Goal: Transaction & Acquisition: Subscribe to service/newsletter

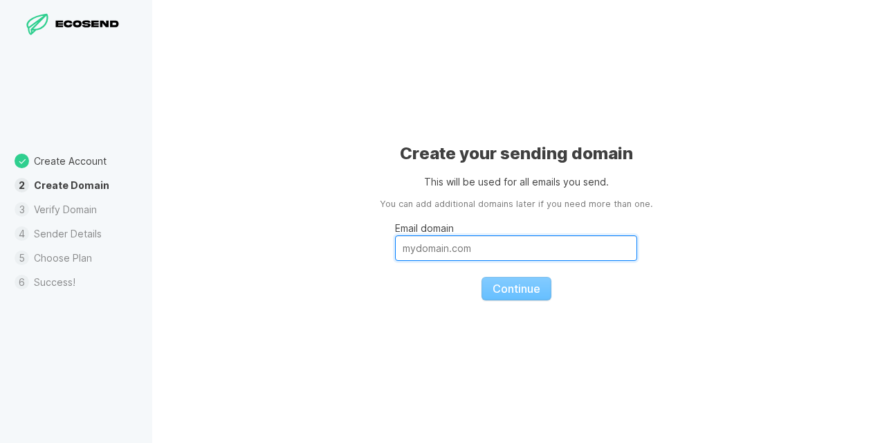
click at [498, 242] on input "Email domain" at bounding box center [516, 248] width 242 height 26
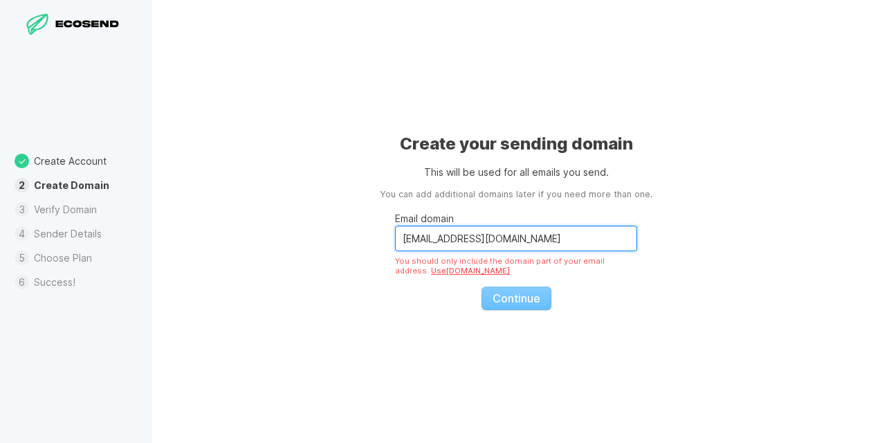
drag, startPoint x: 443, startPoint y: 239, endPoint x: 387, endPoint y: 244, distance: 55.5
click at [387, 244] on div "Create your sending domain This will be used for all emails you send. You can a…" at bounding box center [516, 221] width 728 height 443
click at [491, 288] on fieldset "Email domain [EMAIL_ADDRESS][DOMAIN_NAME] You should only include the domain pa…" at bounding box center [516, 255] width 242 height 109
drag, startPoint x: 437, startPoint y: 238, endPoint x: 374, endPoint y: 233, distance: 63.8
click at [374, 233] on div "Create your sending domain This will be used for all emails you send. You can a…" at bounding box center [516, 221] width 728 height 443
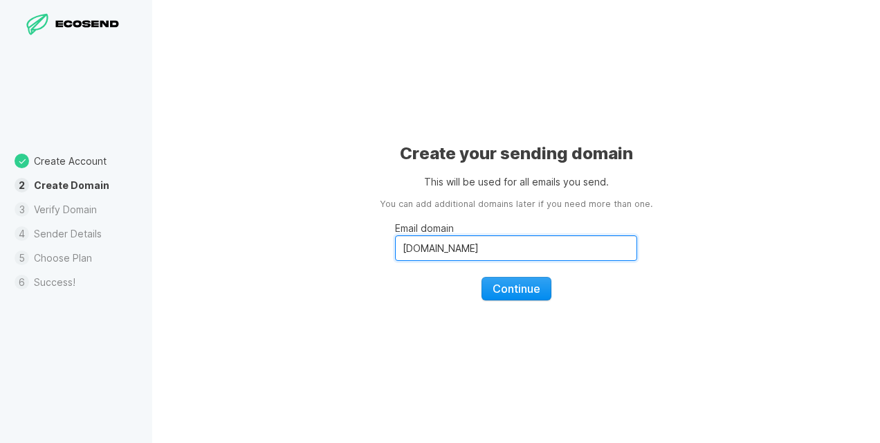
type input "[DOMAIN_NAME]"
click at [523, 286] on span "Continue" at bounding box center [517, 289] width 48 height 14
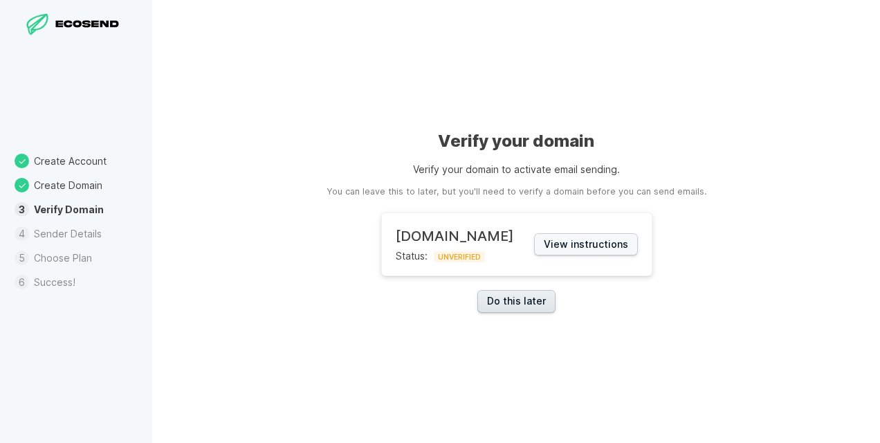
click at [519, 300] on link "Do this later" at bounding box center [516, 301] width 78 height 23
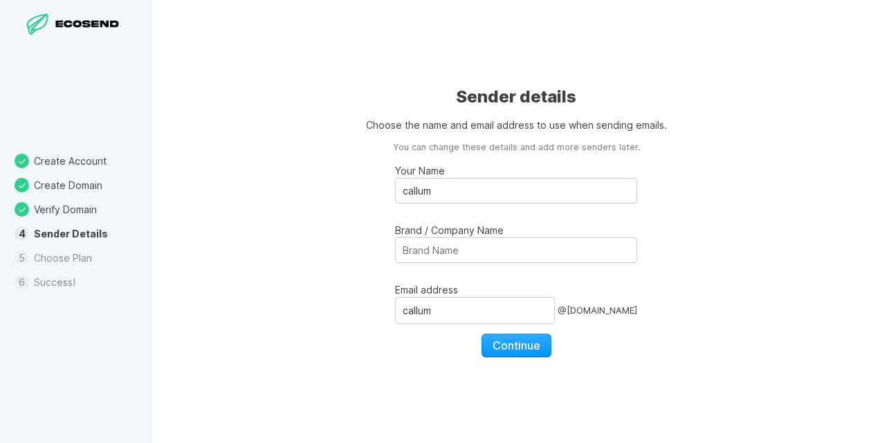
click at [353, 297] on div "Sender details Choose the name and email address to use when sending emails. Yo…" at bounding box center [516, 221] width 728 height 443
click at [446, 266] on fieldset "Your Name callum Brand / Company Name Email address callum @ [DOMAIN_NAME] Cont…" at bounding box center [516, 255] width 242 height 203
click at [451, 251] on input "Brand / Company Name" at bounding box center [516, 250] width 242 height 26
click at [417, 248] on input "noirdev" at bounding box center [516, 250] width 242 height 26
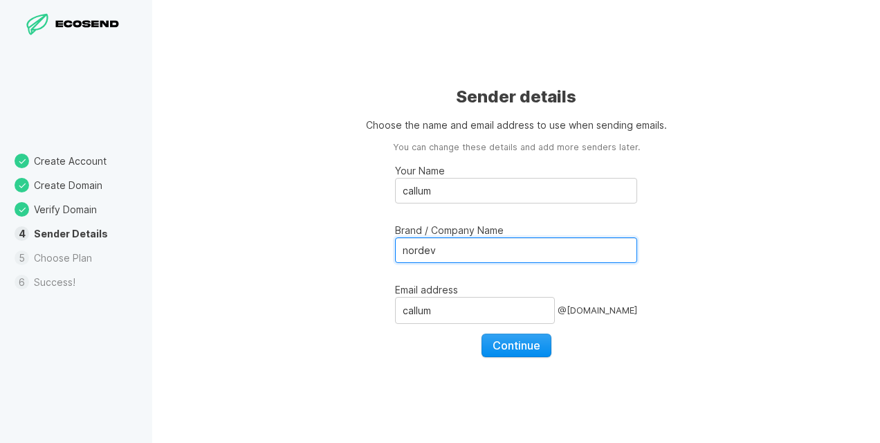
type input "nordev"
click at [518, 345] on span "Continue" at bounding box center [517, 345] width 48 height 14
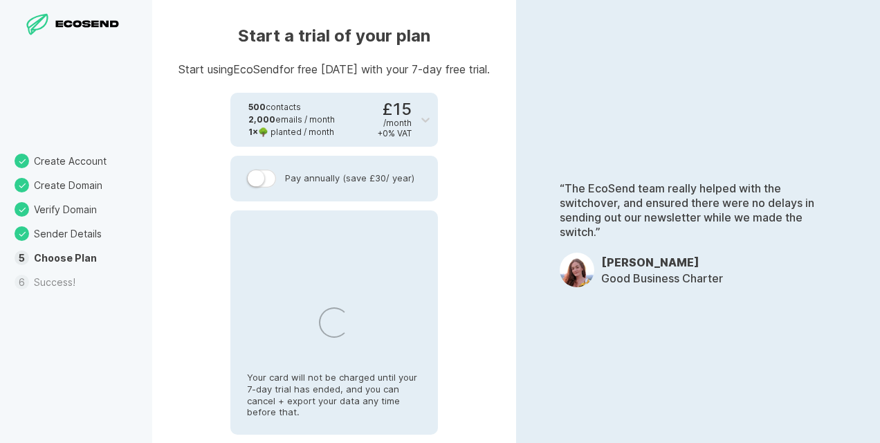
select select "GB"
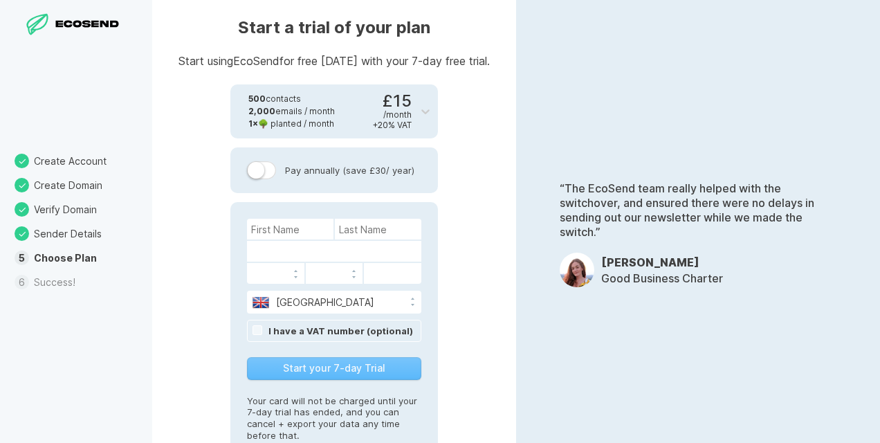
scroll to position [15, 0]
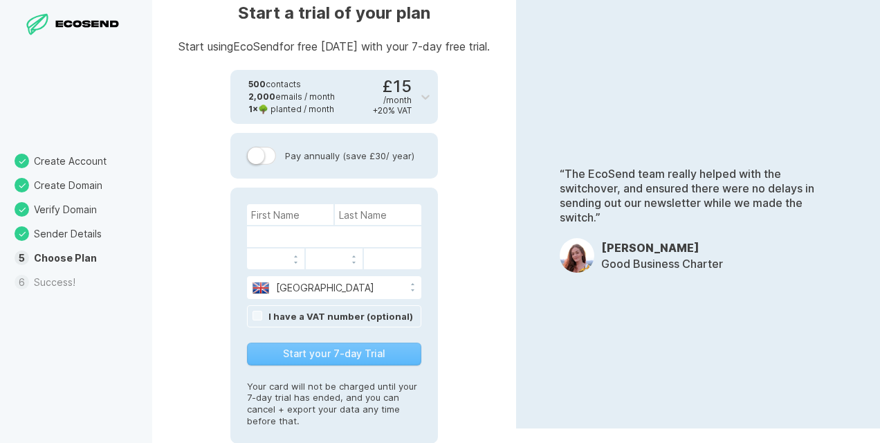
click at [299, 353] on div "Start your 7-day Trial" at bounding box center [334, 353] width 174 height 23
click at [296, 216] on input at bounding box center [290, 214] width 86 height 21
click at [304, 210] on input at bounding box center [290, 214] width 86 height 21
click at [279, 221] on input at bounding box center [290, 214] width 86 height 21
click at [275, 212] on input at bounding box center [290, 214] width 86 height 21
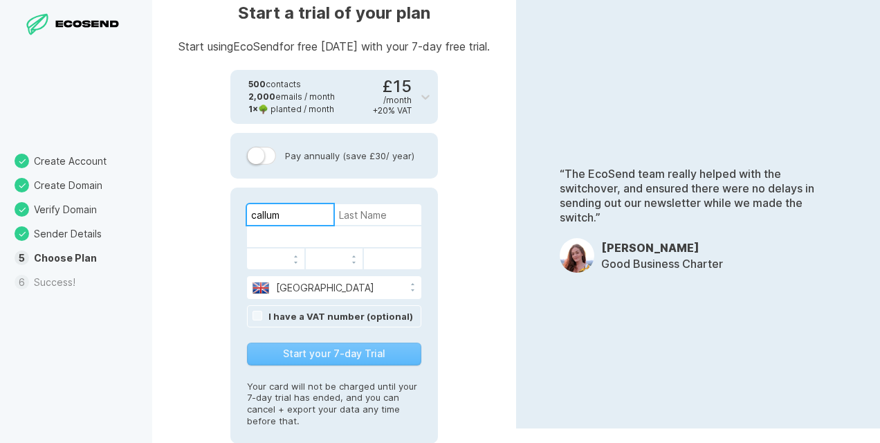
type input "callum"
click at [356, 213] on input at bounding box center [378, 214] width 86 height 21
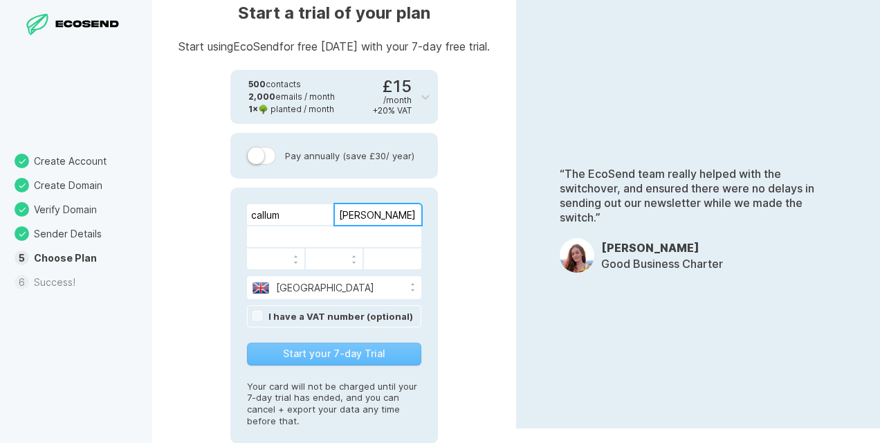
type input "[PERSON_NAME]"
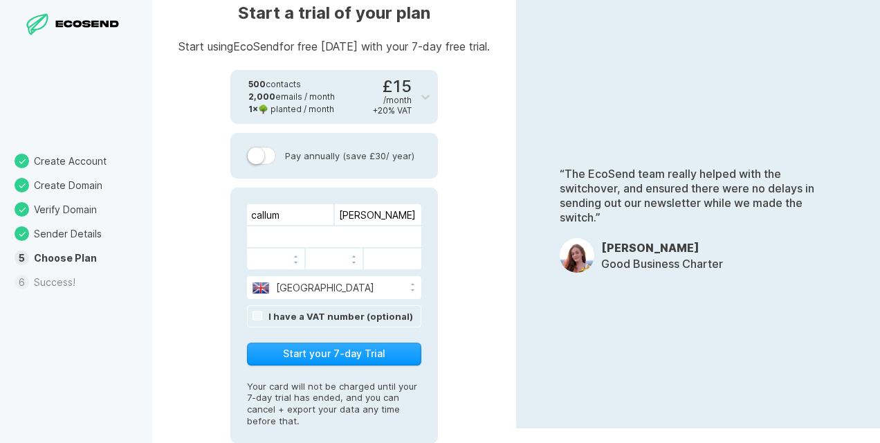
click at [271, 155] on label at bounding box center [261, 156] width 29 height 18
click at [0, 0] on input "Pay annually (save £30 / year)" at bounding box center [0, 0] width 0 height 0
click at [262, 155] on label at bounding box center [261, 156] width 29 height 18
click at [0, 0] on input "Pay annually (save £30 / year)" at bounding box center [0, 0] width 0 height 0
click at [354, 347] on button "Start your 7-day Trial" at bounding box center [334, 353] width 174 height 23
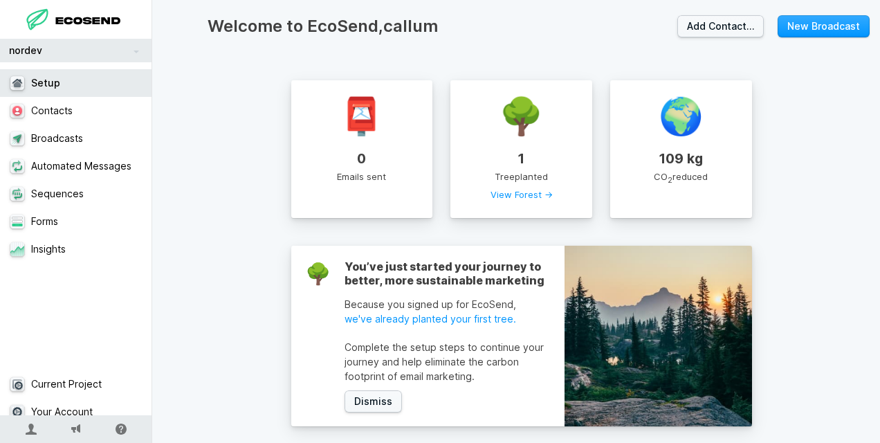
click at [51, 87] on link "Setup" at bounding box center [81, 83] width 163 height 28
click at [53, 139] on link "Broadcasts" at bounding box center [81, 139] width 163 height 28
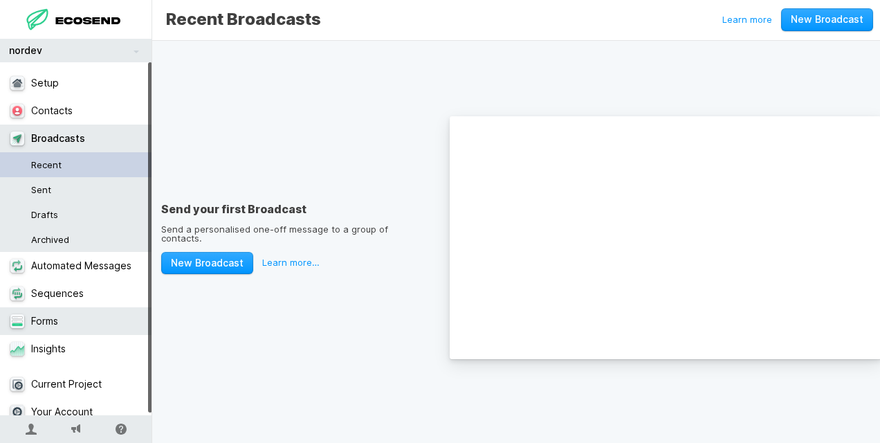
click at [39, 320] on link "Forms" at bounding box center [81, 321] width 163 height 28
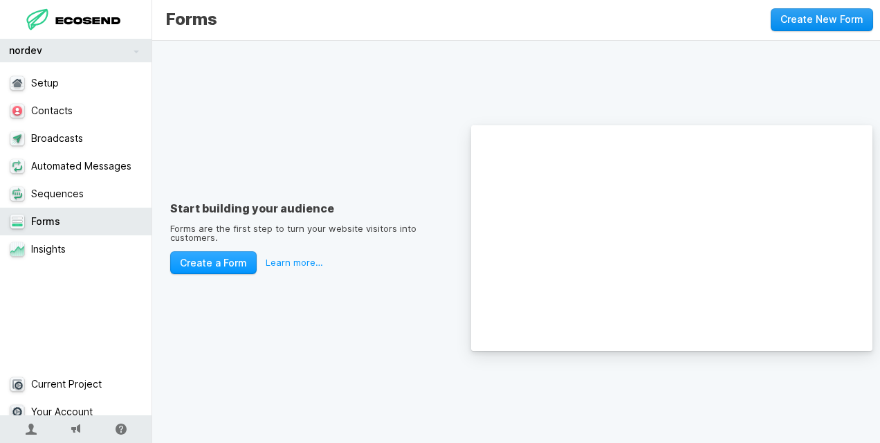
click at [841, 24] on button "Create New Form" at bounding box center [822, 19] width 102 height 23
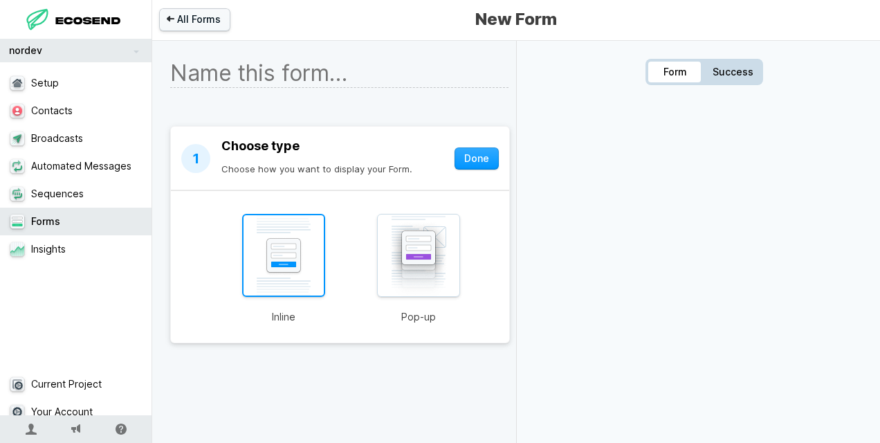
drag, startPoint x: 271, startPoint y: 263, endPoint x: 259, endPoint y: 233, distance: 32.3
click at [259, 233] on img at bounding box center [283, 255] width 83 height 83
type input "Inline"
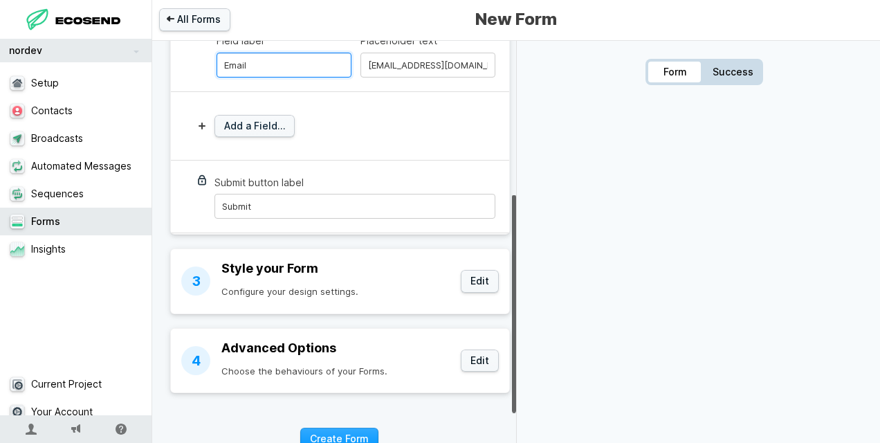
scroll to position [286, 0]
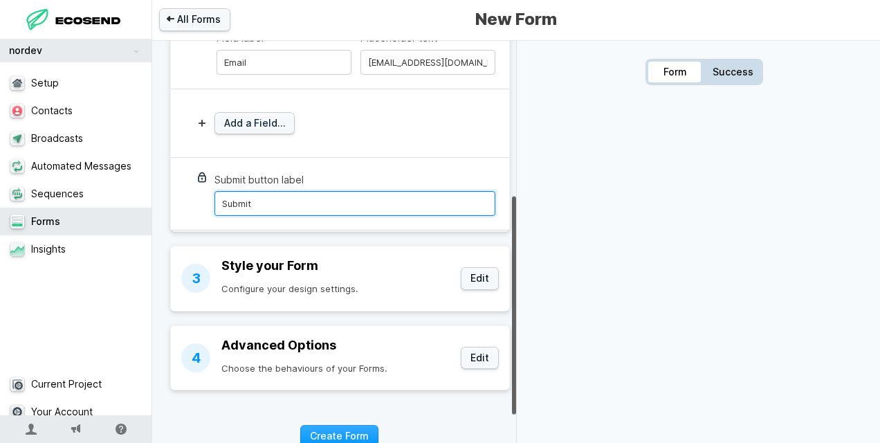
click at [327, 203] on input "Submit" at bounding box center [354, 203] width 281 height 25
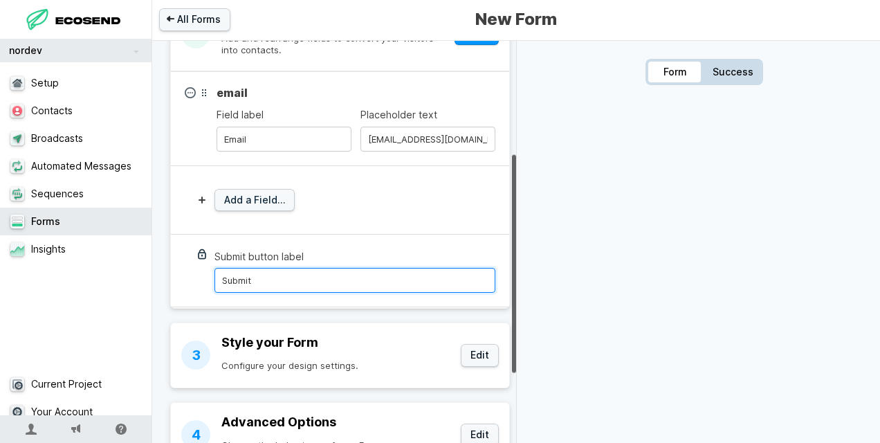
scroll to position [203, 0]
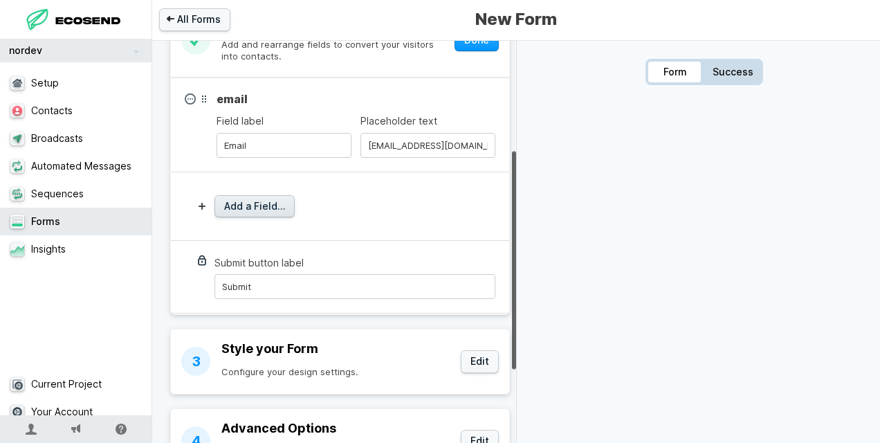
click at [266, 211] on button "Add a Field…" at bounding box center [254, 206] width 80 height 23
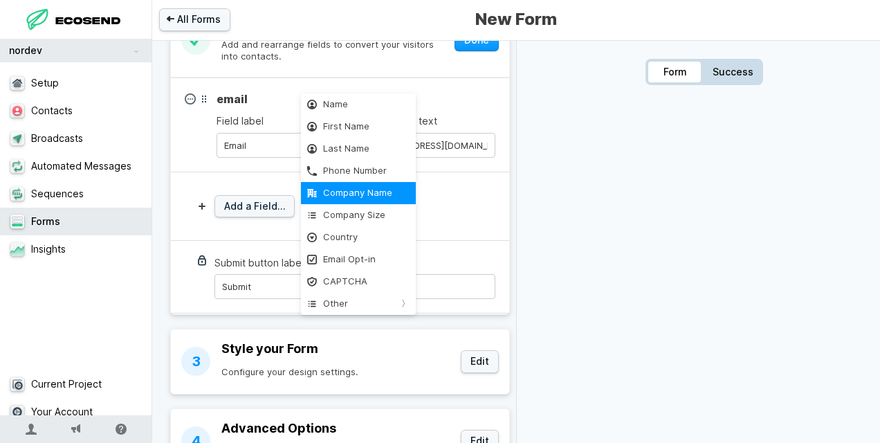
click at [365, 201] on button "Company Name" at bounding box center [358, 193] width 115 height 22
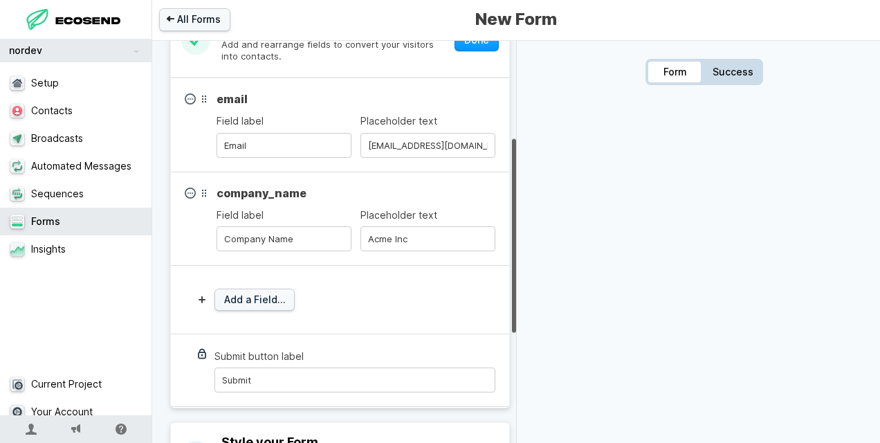
click at [293, 240] on input "Company Name" at bounding box center [284, 238] width 135 height 25
click at [244, 149] on input "Email" at bounding box center [284, 145] width 135 height 25
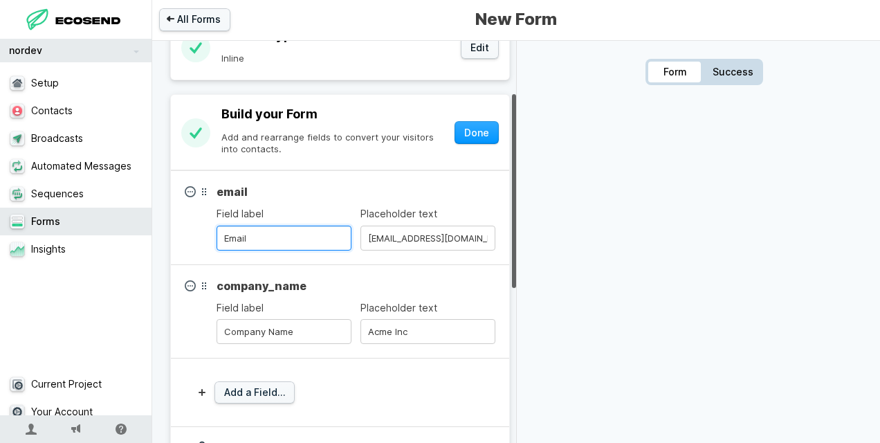
scroll to position [111, 0]
click at [467, 127] on button "Done" at bounding box center [477, 132] width 44 height 23
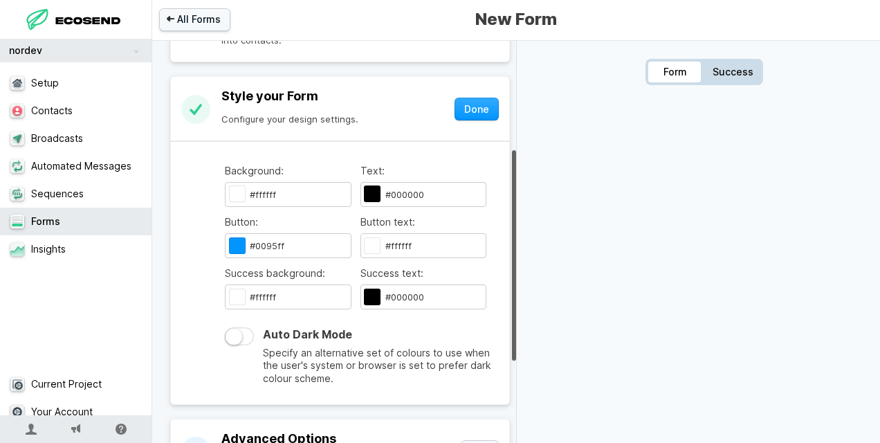
scroll to position [220, 0]
click at [279, 195] on input "#ffffff" at bounding box center [288, 193] width 127 height 25
drag, startPoint x: 279, startPoint y: 195, endPoint x: 204, endPoint y: 176, distance: 77.2
click at [204, 176] on main "Background: #ffffff #ffffff Text: #000000 #000000 Button: #0095ff #0095ff Butto…" at bounding box center [340, 271] width 338 height 262
drag, startPoint x: 296, startPoint y: 181, endPoint x: 213, endPoint y: 190, distance: 83.6
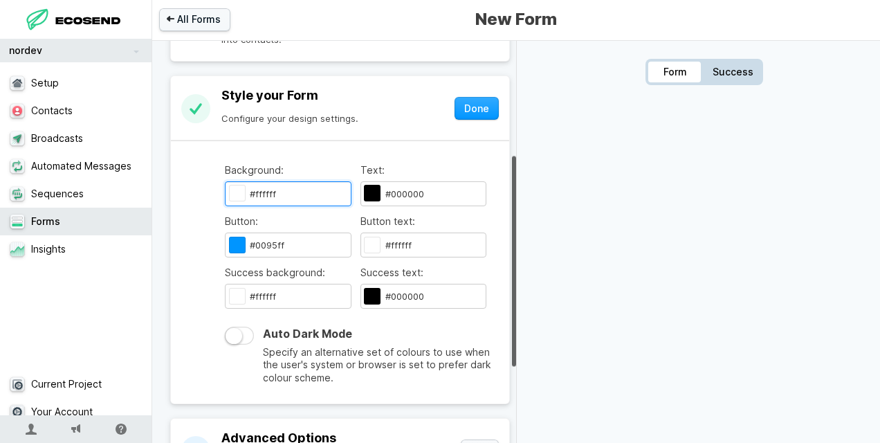
click at [213, 190] on main "Background: #ffffff #ffffff Text: #000000 #000000 Button: #0095ff #0095ff Butto…" at bounding box center [340, 271] width 338 height 262
type input "#fffff"
type input "#000000"
type input "#ffff"
type input "#000000"
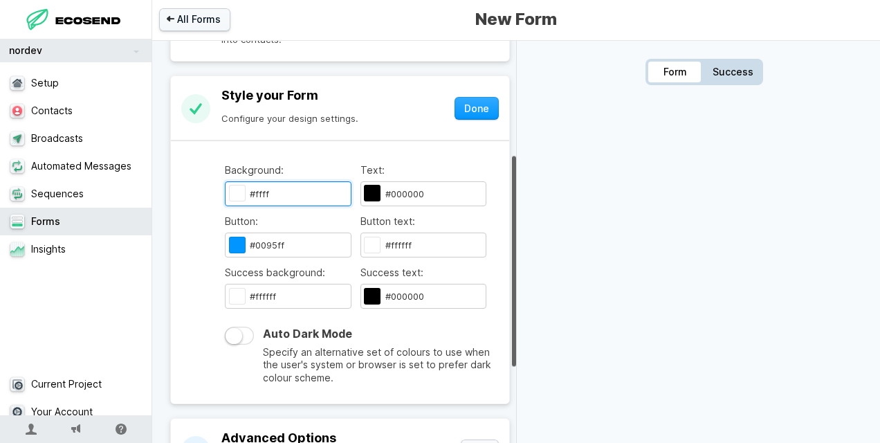
type input "#fff"
type input "#000000"
type input "#ff"
type input "#000000"
type input "#f"
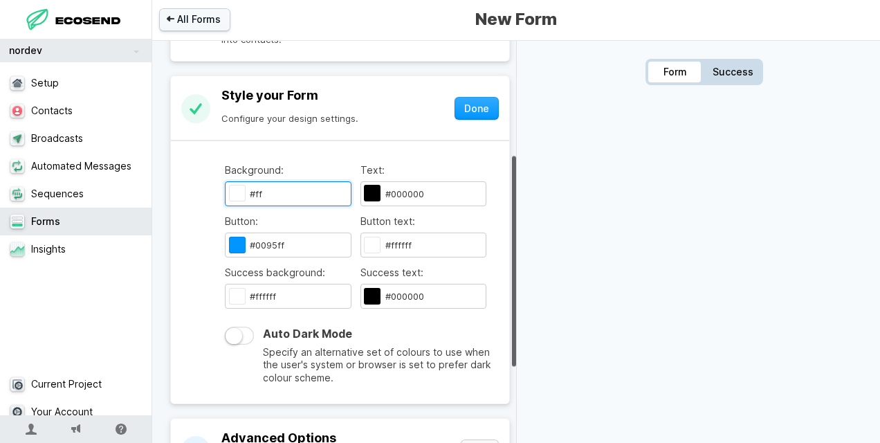
type input "#000000"
type input "#"
type input "#000000"
type input "#ffffff"
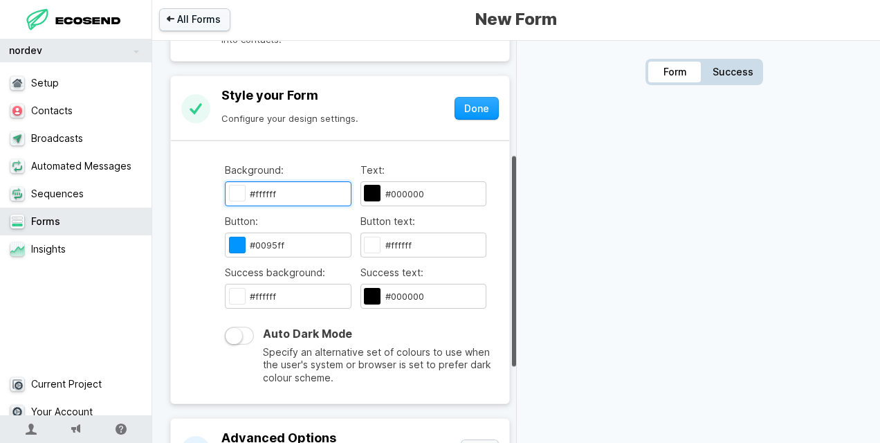
type input "#fffff"
type input "#000000"
type input "#ffff"
type input "#000000"
type input "#fff"
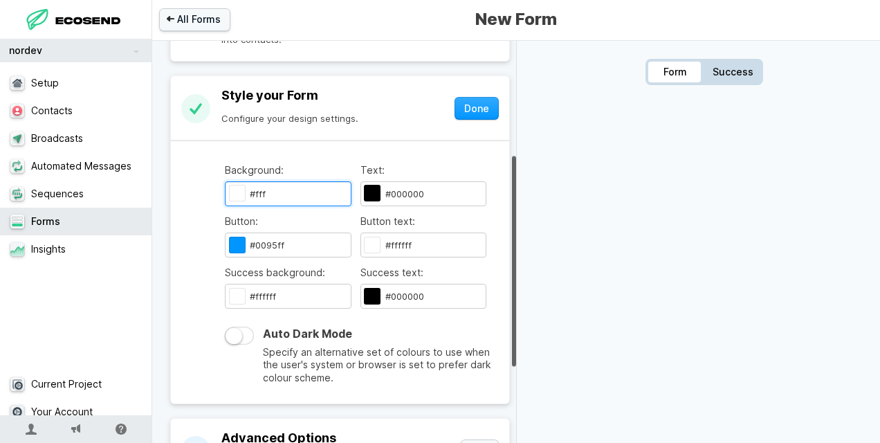
type input "#000000"
type input "#ff"
type input "#000000"
type input "#f"
type input "#000000"
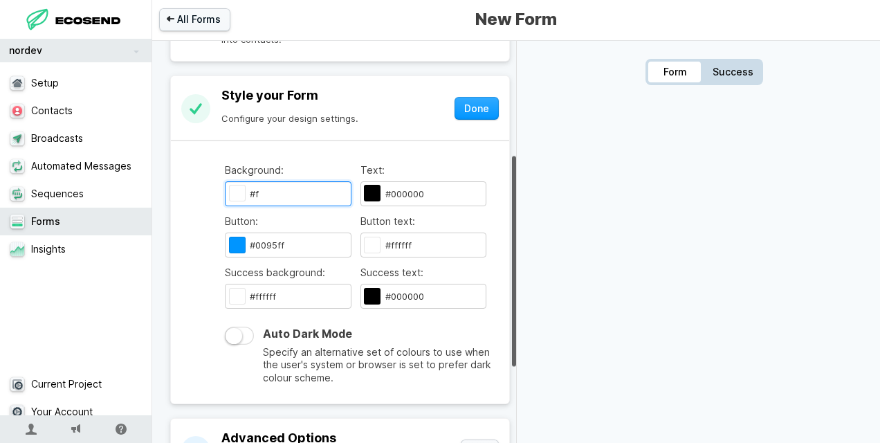
type input "#"
type input "#000000"
type input "#ffffff"
type input "#fffff"
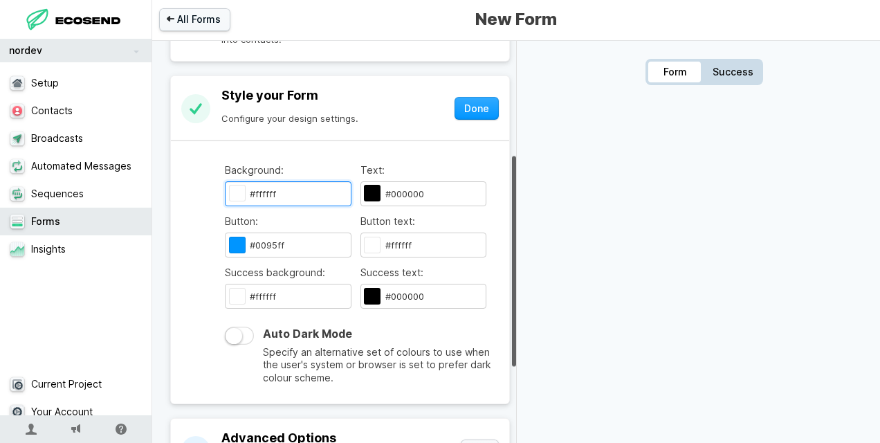
type input "#000000"
type input "#ffff"
type input "#000000"
type input "#fff"
type input "#000000"
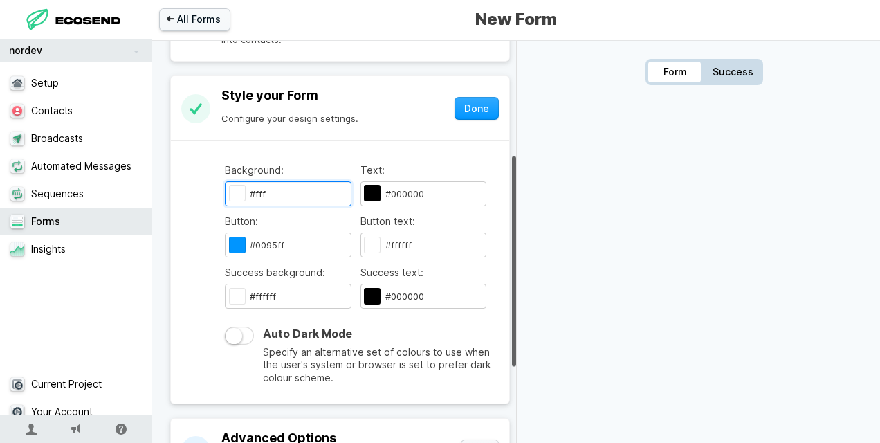
type input "#ff"
type input "#000000"
type input "#f"
type input "#000000"
type input "#"
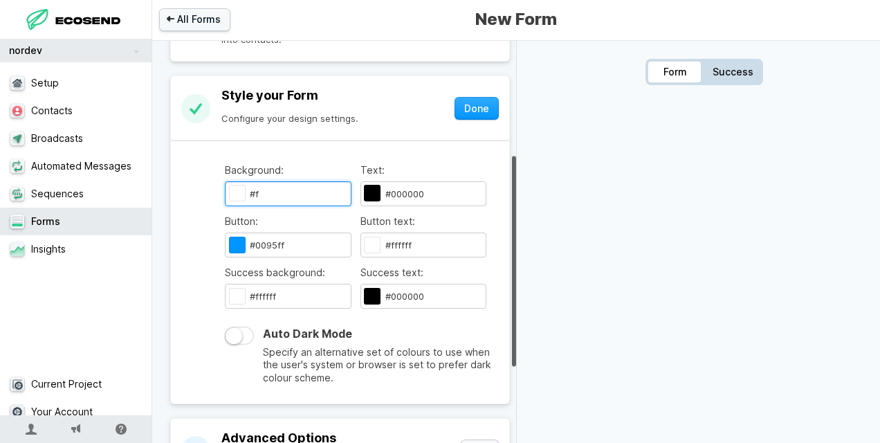
type input "#000000"
type input "#2"
type input "#000000"
type input "#27"
type input "#000000"
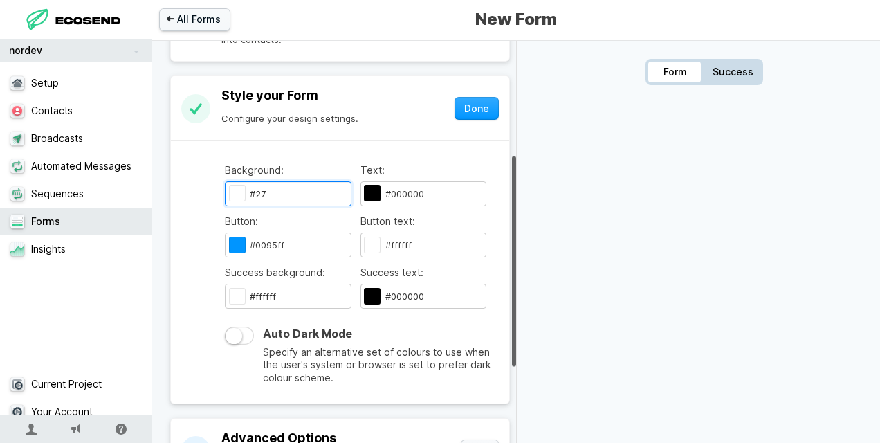
type input "#272"
type input "#000000"
type input "#2727"
type input "#000000"
type input "#27272"
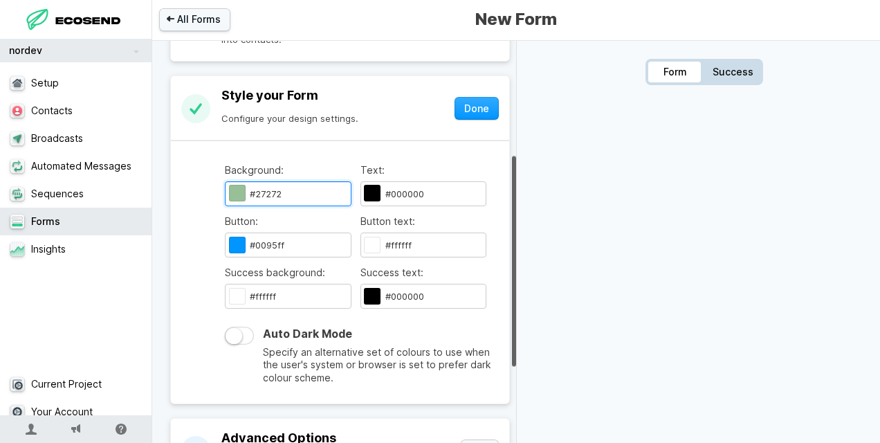
type input "#000000"
type input "#272727"
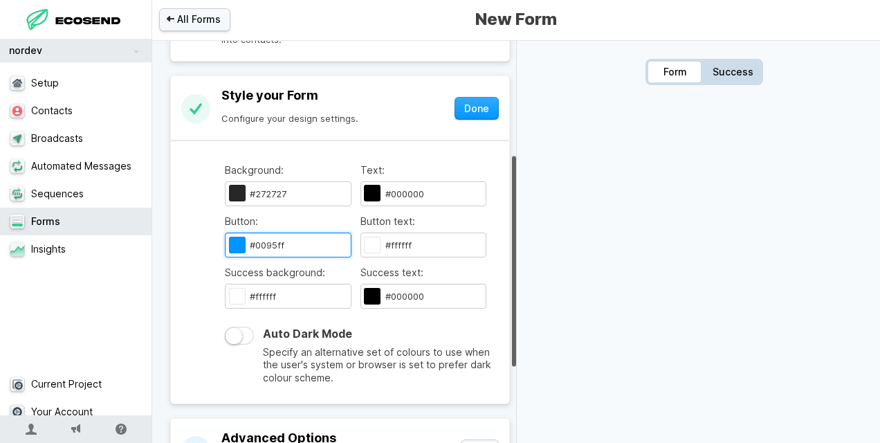
drag, startPoint x: 293, startPoint y: 238, endPoint x: 255, endPoint y: 238, distance: 37.4
click at [255, 238] on input "#0095ff" at bounding box center [288, 244] width 127 height 25
type input "#B"
type input "#000000"
type input "#B0"
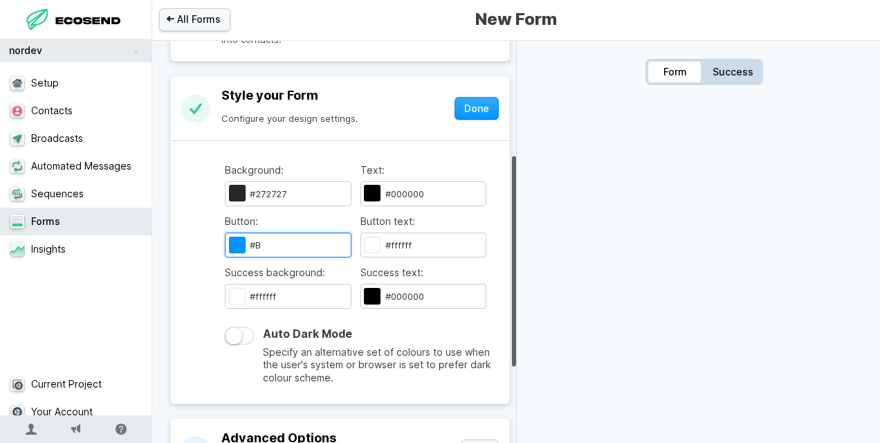
type input "#000000"
type input "#B09"
type input "#000000"
type input "#B095"
type input "#000000"
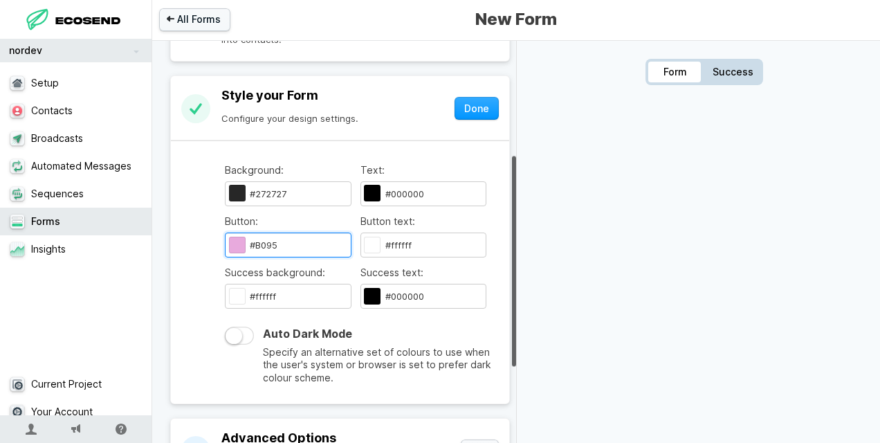
type input "#B095F"
type input "#000000"
type input "#B095FF"
type input "#b095ff"
type input "#B095FF"
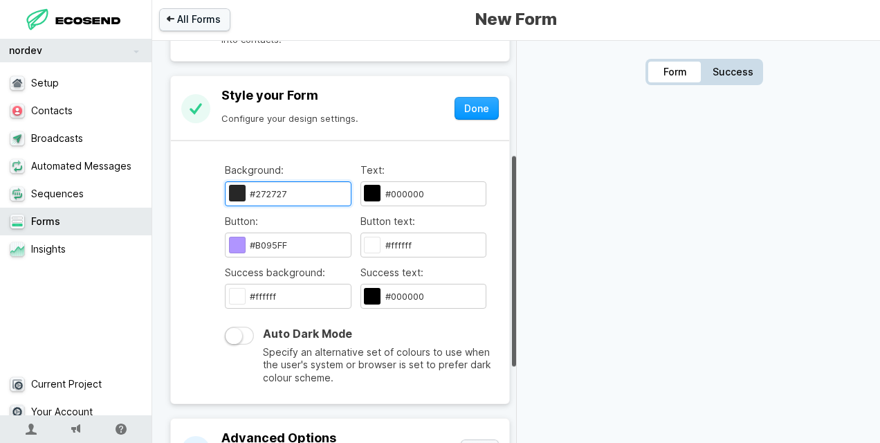
click at [312, 191] on input "#272727" at bounding box center [288, 193] width 127 height 25
click at [419, 191] on input "#000000" at bounding box center [423, 193] width 127 height 25
type input "#00000"
type input "#000000"
type input "#b095ff"
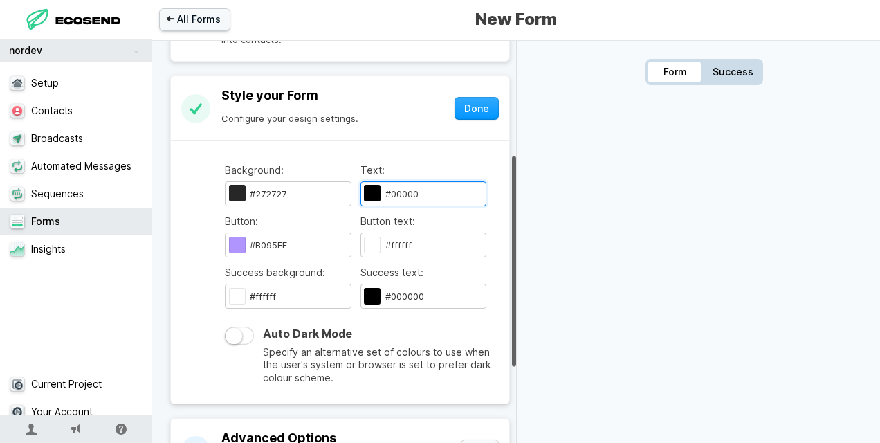
type input "#000000"
type input "#b095ff"
type input "#000000"
type input "#b095ff"
type input "#0000"
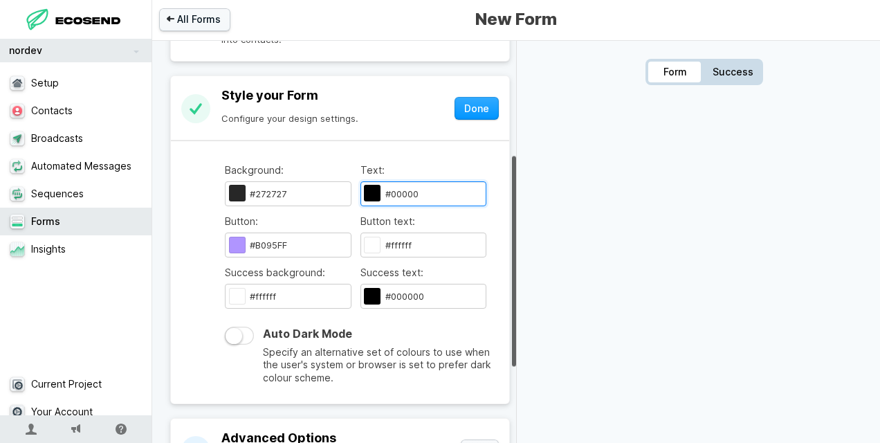
type input "#000000"
type input "#b095ff"
type input "#000000"
type input "#b095ff"
type input "#000000"
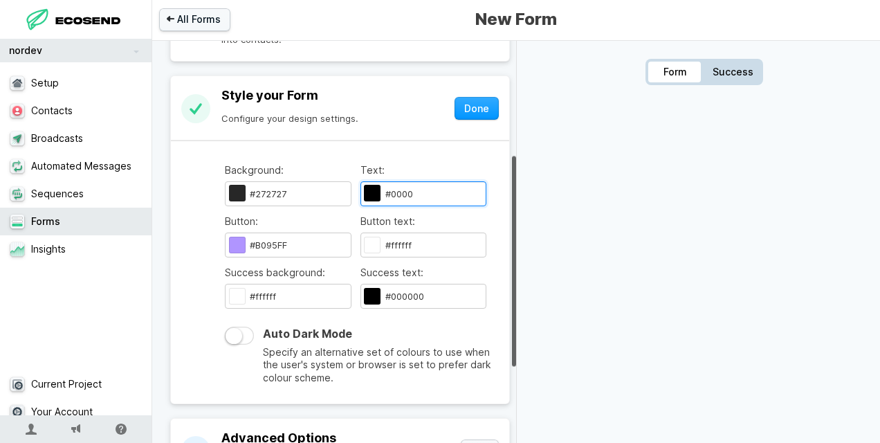
type input "#b095ff"
type input "#000"
type input "#000000"
type input "#b095ff"
type input "#00"
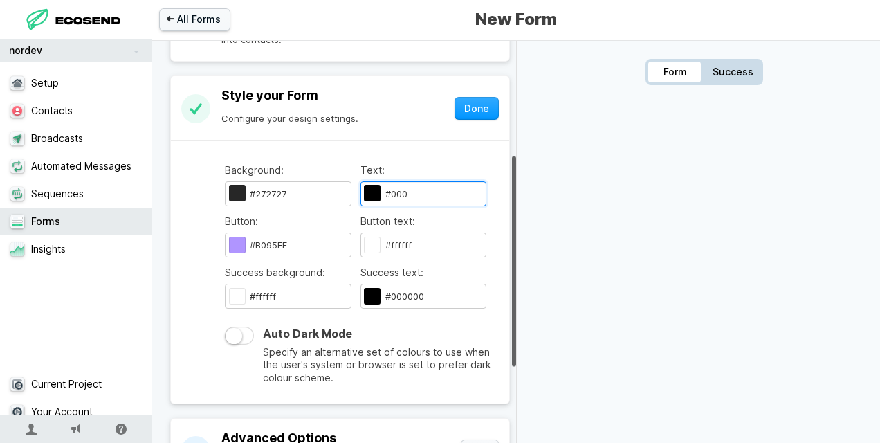
type input "#000000"
type input "#b095ff"
type input "#000000"
type input "#b095ff"
type input "#000000"
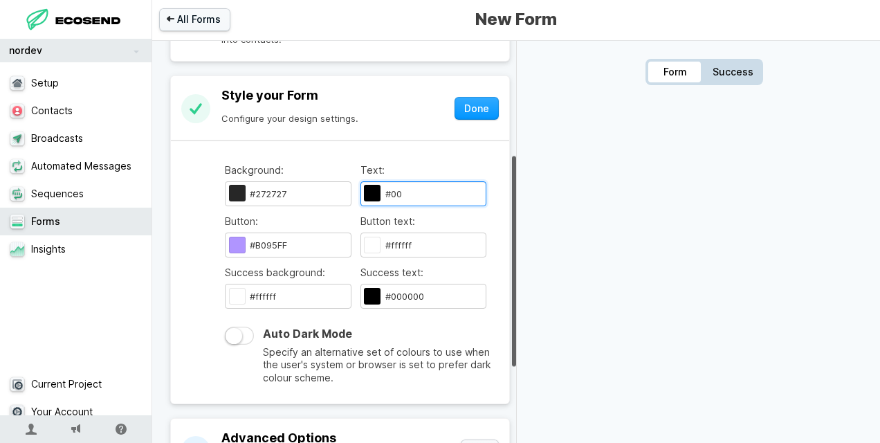
type input "#b095ff"
type input "#0"
type input "#000000"
type input "#b095ff"
type input "#000000"
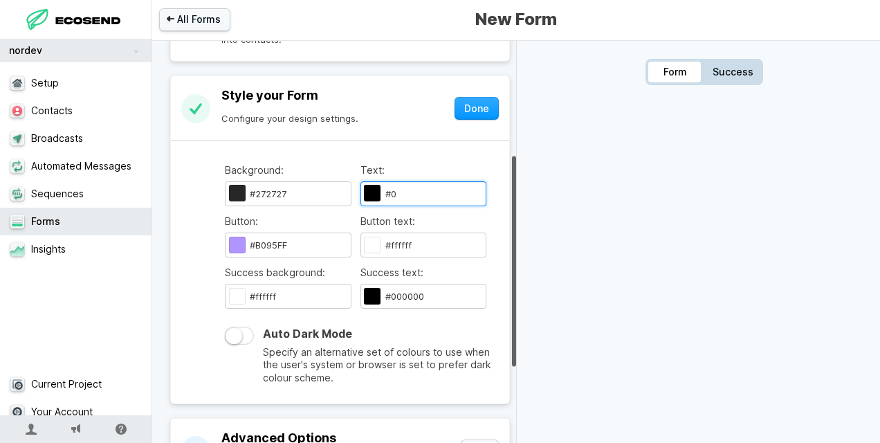
type input "#b095ff"
type input "#000000"
type input "#b095ff"
type input "#"
type input "#000000"
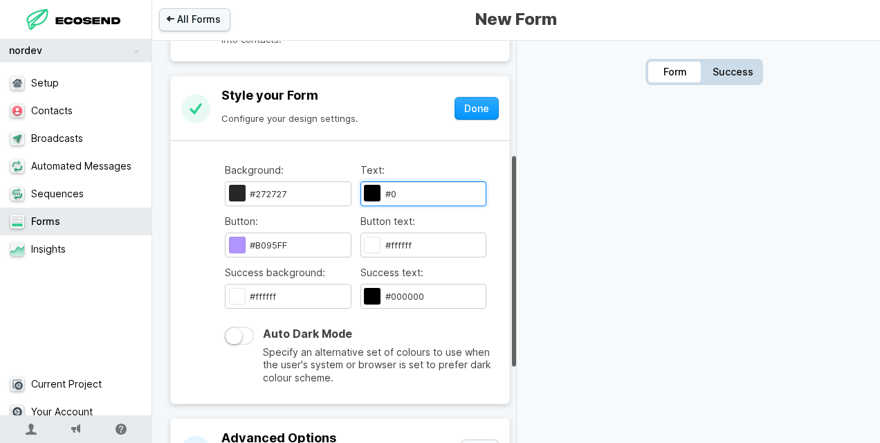
type input "#b095ff"
type input "#000000"
type input "#b095ff"
type input "#000000"
type input "#b095ff"
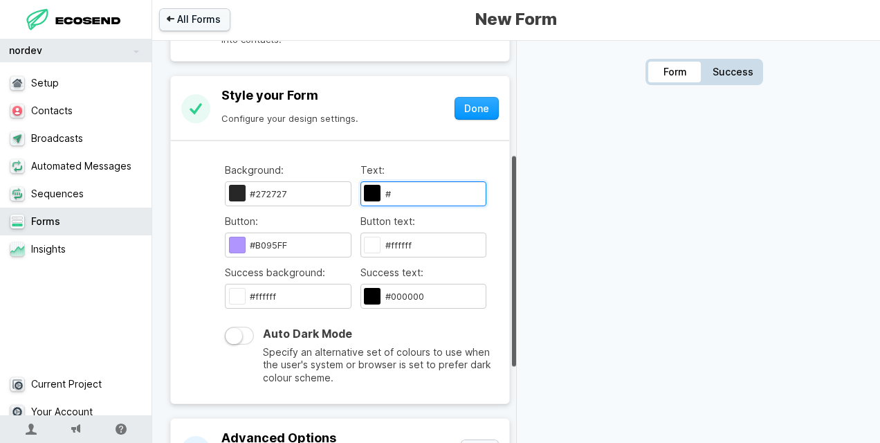
type input "#000000"
type input "#b095ff"
type input "#00000"
type input "#000000"
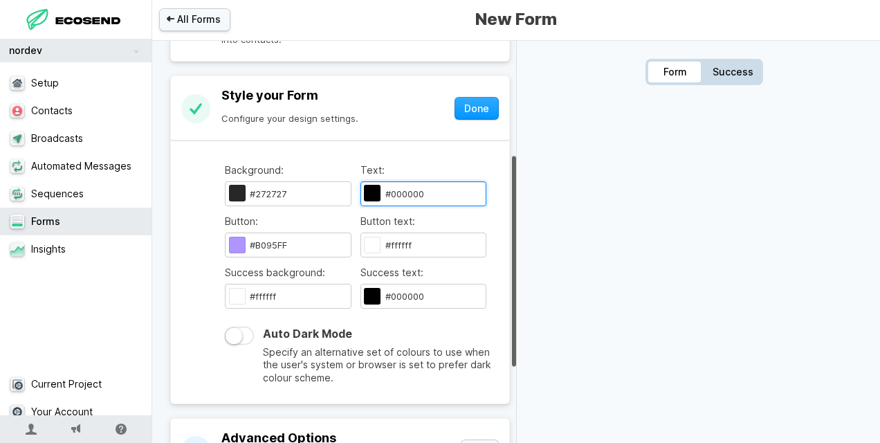
type input "#b095ff"
type input "#000000"
type input "#b095ff"
type input "#000000"
type input "#b095ff"
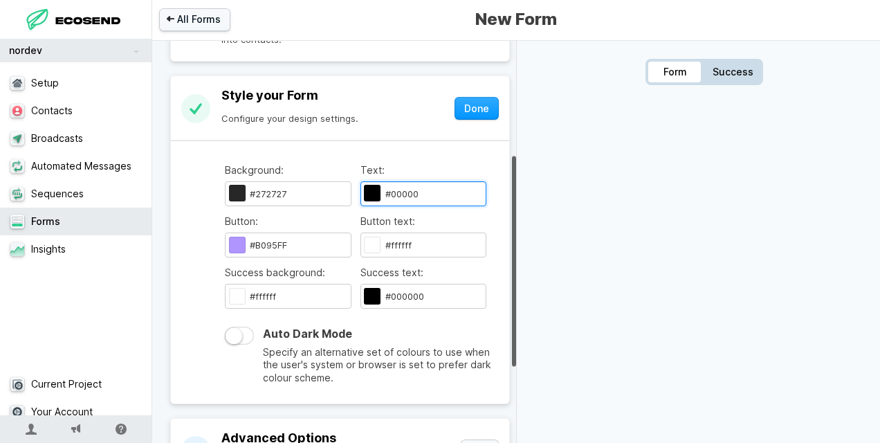
type input "#0000"
type input "#000000"
type input "#b095ff"
type input "#000000"
type input "#b095ff"
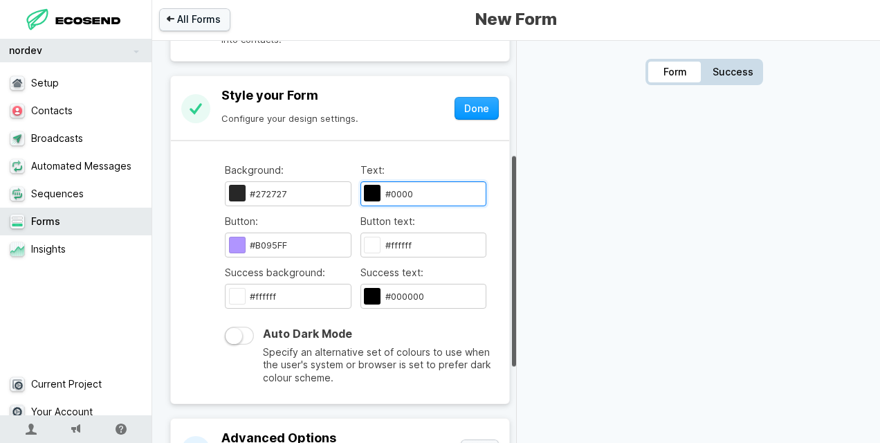
type input "#000000"
type input "#b095ff"
type input "#000"
type input "#000000"
type input "#b095ff"
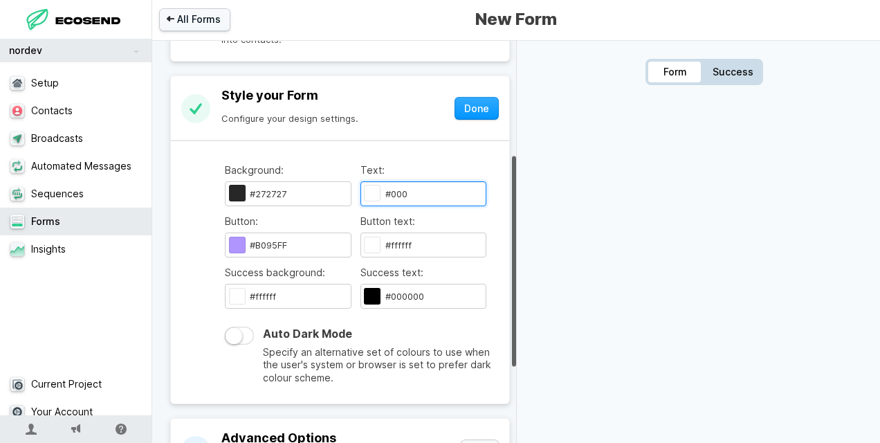
type input "#000000"
type input "#b095ff"
type input "#000000"
type input "#b095ff"
type input "#00"
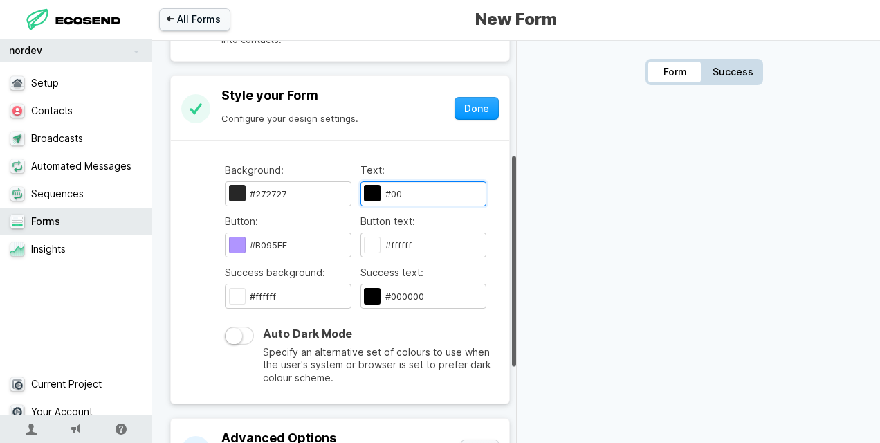
type input "#000000"
type input "#b095ff"
type input "#0"
type input "#000000"
type input "#b095ff"
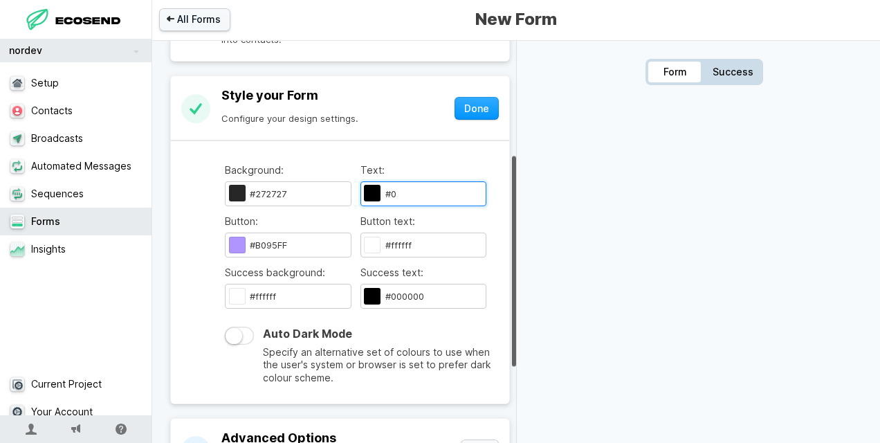
type input "#"
type input "#000000"
type input "#b095ff"
type input "#000000"
type input "#b095ff"
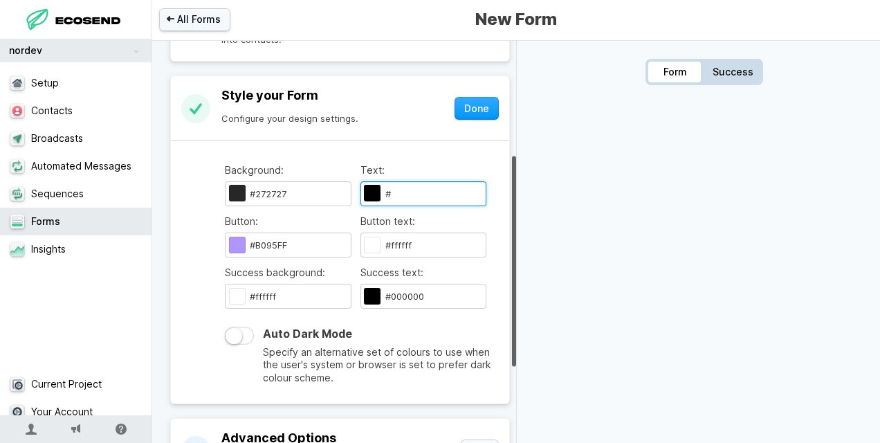
type input "#000000"
type input "#b095ff"
type input "#000000"
type input "#b095ff"
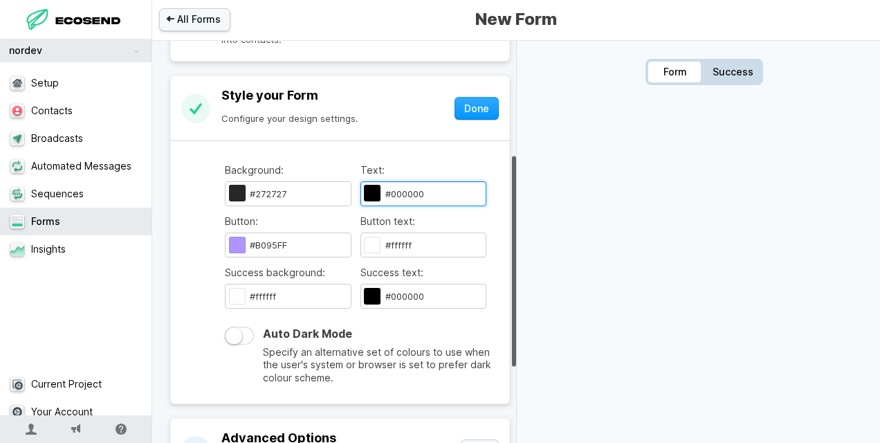
type input "#00000"
type input "#000000"
type input "#b095ff"
type input "#0000"
type input "#000000"
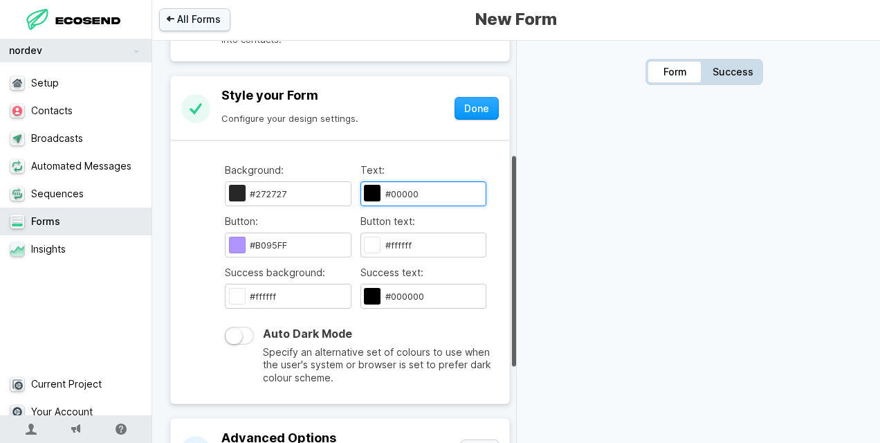
type input "#b095ff"
type input "#000"
type input "#000000"
type input "#b095ff"
type input "#000000"
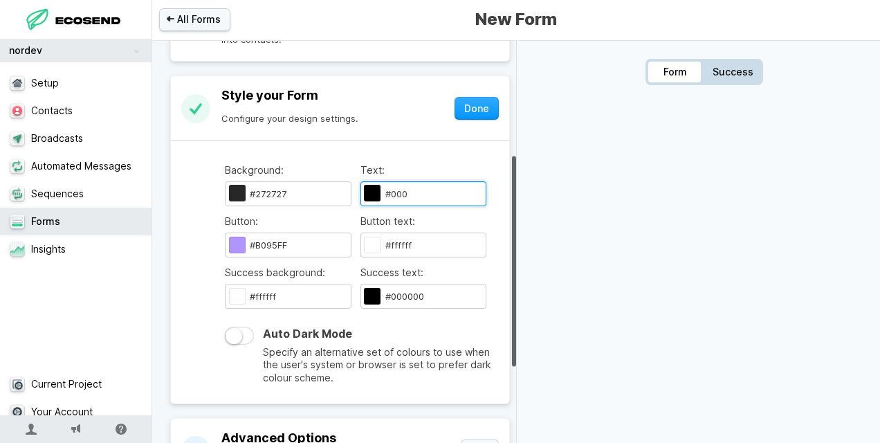
type input "#b095ff"
type input "#000000"
type input "#b095ff"
type input "#000000"
type input "#b095ff"
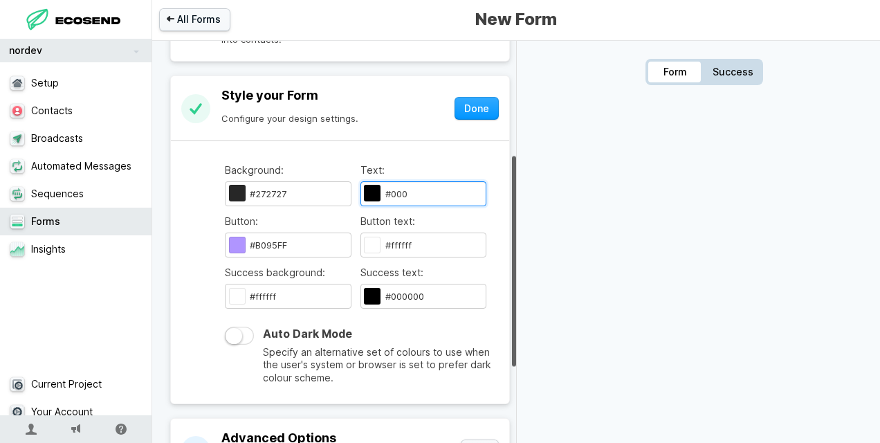
type input "#00"
type input "#000000"
type input "#b095ff"
type input "#000000"
type input "#b095ff"
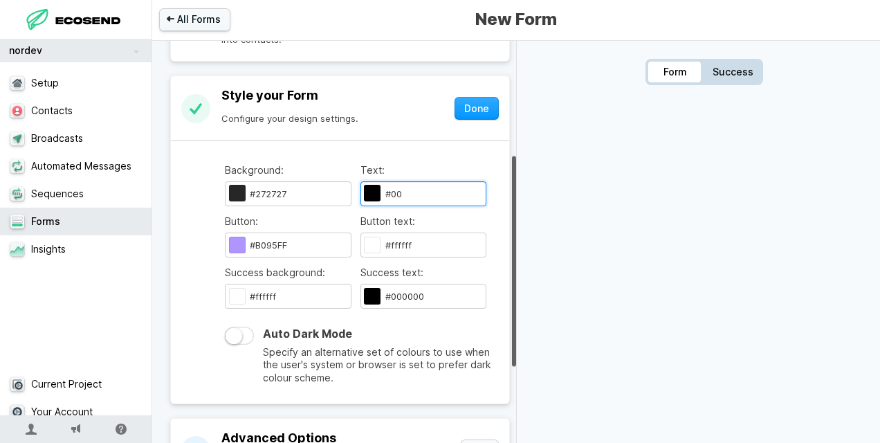
type input "#000000"
type input "#b095ff"
type input "#0"
type input "#000000"
type input "#b095ff"
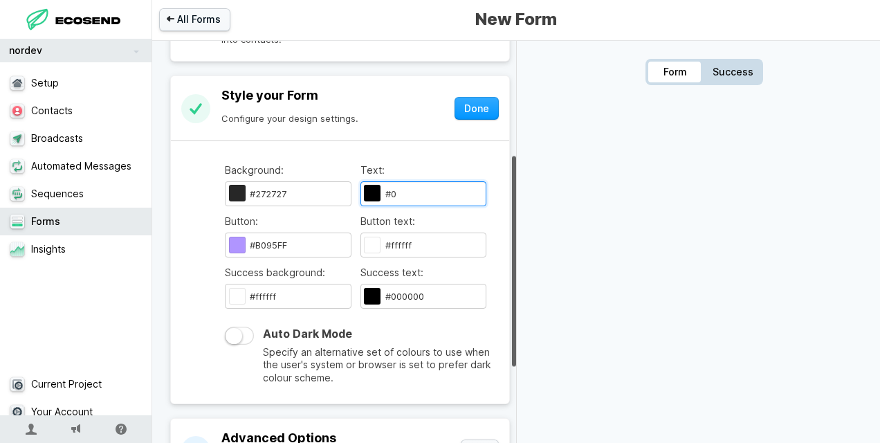
type input "#000000"
type input "#b095ff"
type input "#000000"
type input "#b095ff"
type input "#"
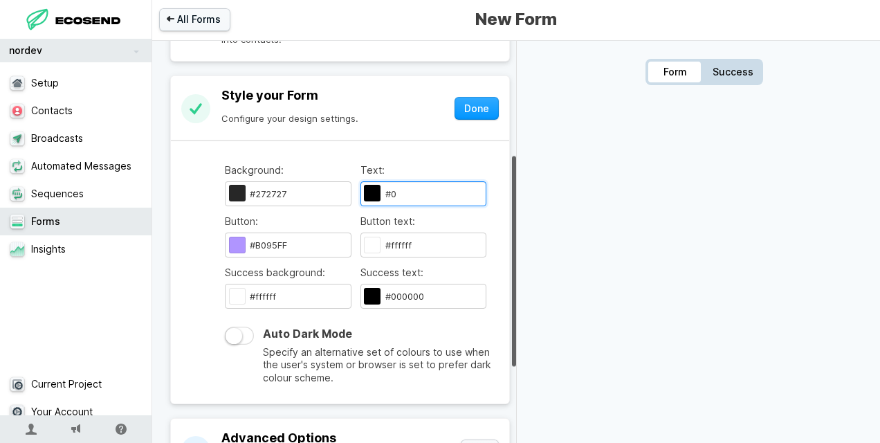
type input "#000000"
type input "#b095ff"
type input "#f"
type input "#000000"
type input "#b095ff"
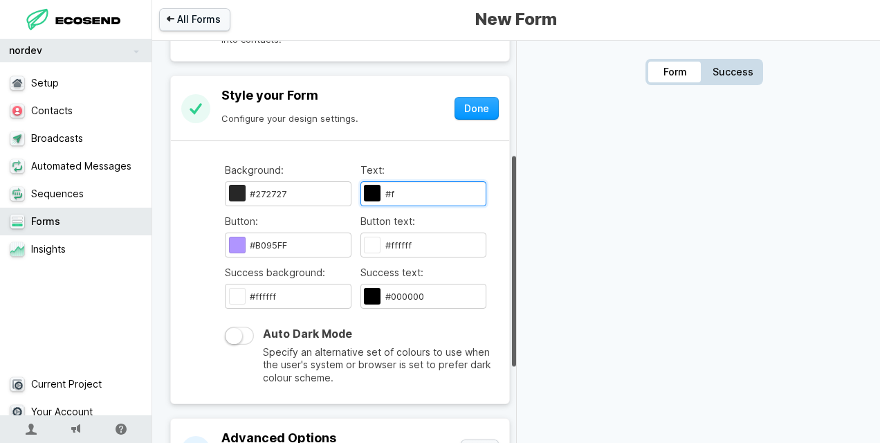
type input "#ff"
type input "#000000"
type input "#b095ff"
type input "#fff"
type input "#000000"
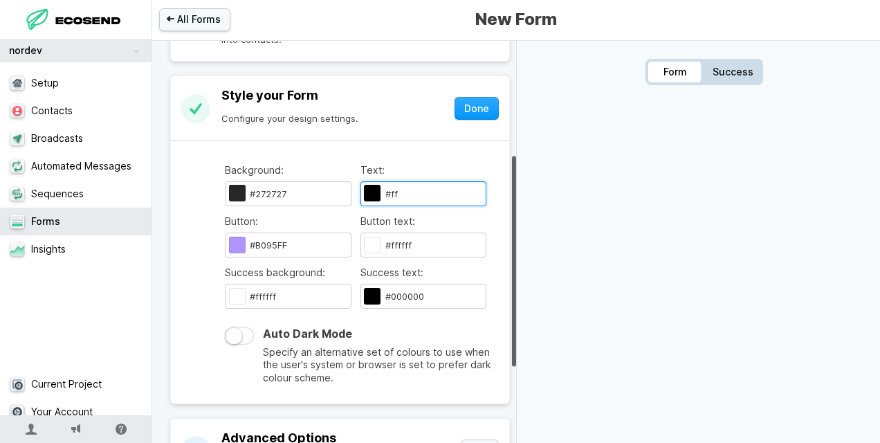
type input "#b095ff"
type input "#ffff"
type input "#000000"
type input "#b095ff"
type input "#000000"
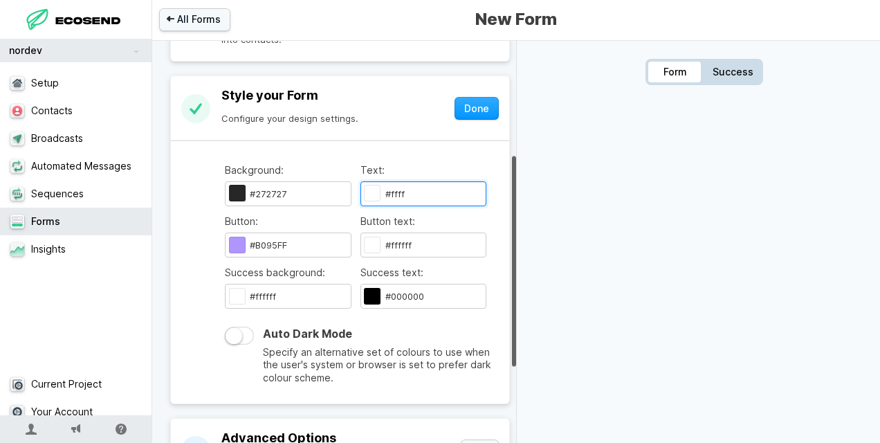
type input "#b095ff"
type input "#000000"
type input "#b095ff"
type input "#fffff"
type input "#000000"
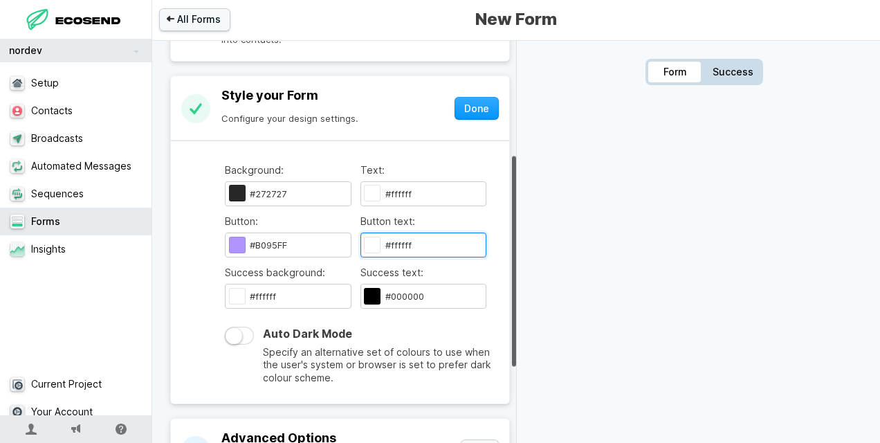
click at [413, 244] on input "#ffffff" at bounding box center [423, 244] width 127 height 25
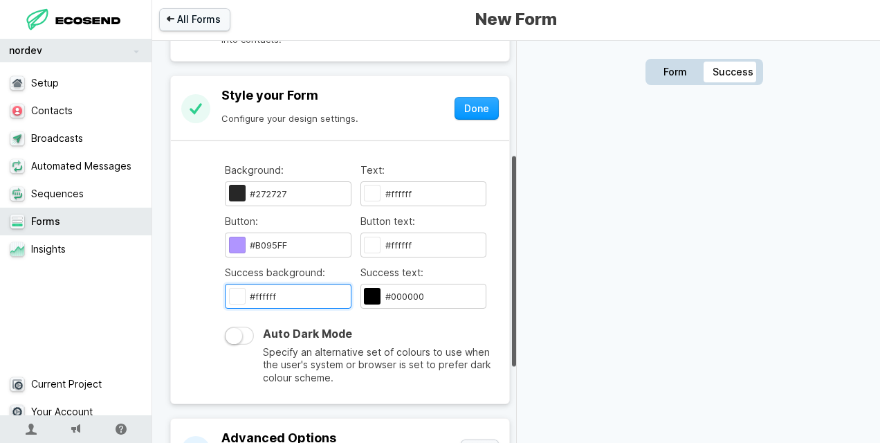
click at [275, 294] on input "#ffffff" at bounding box center [288, 296] width 127 height 25
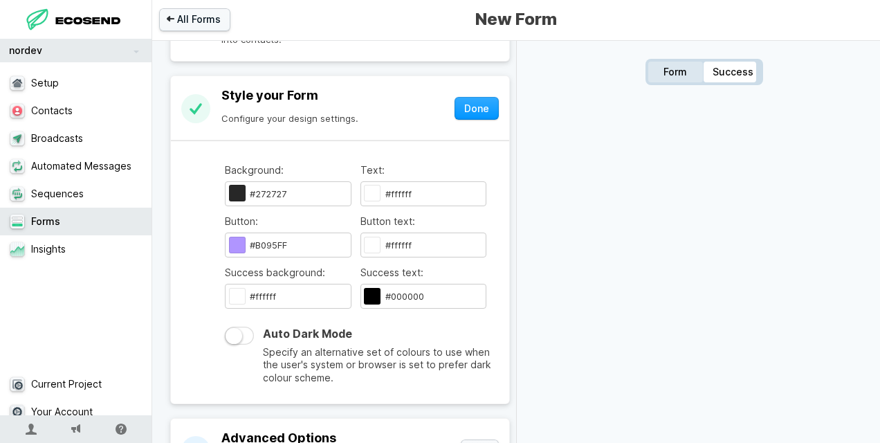
click at [686, 69] on div "Form" at bounding box center [675, 72] width 55 height 21
click at [715, 71] on div "Success" at bounding box center [733, 72] width 55 height 21
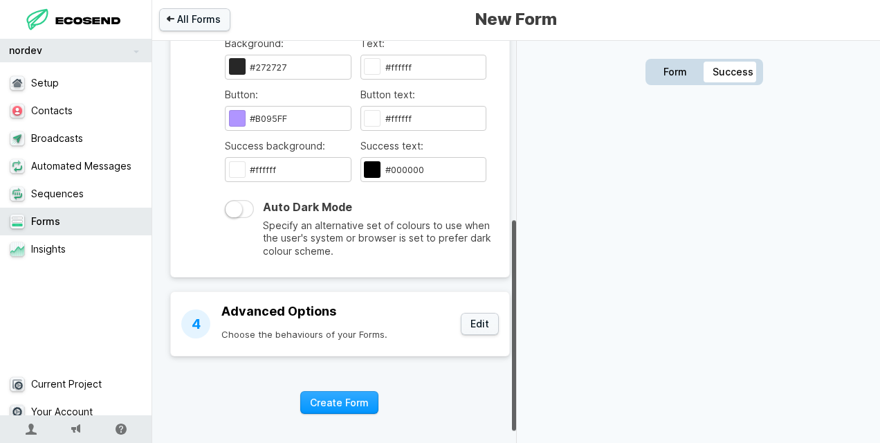
scroll to position [347, 0]
click at [469, 320] on button "Edit" at bounding box center [480, 323] width 38 height 23
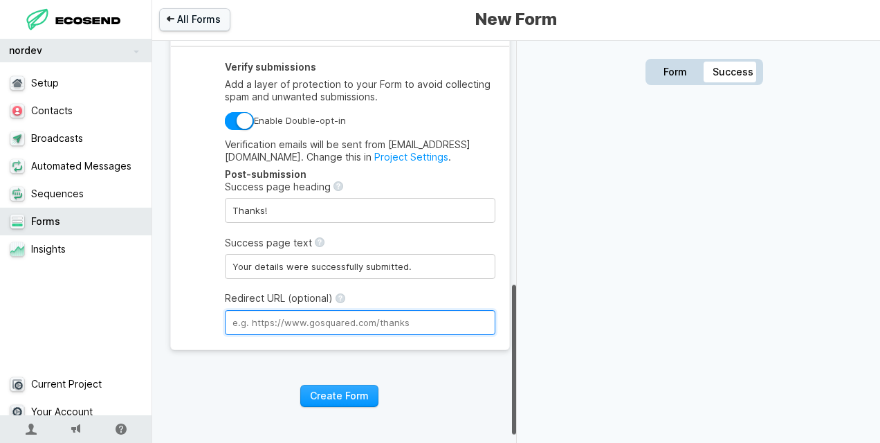
scroll to position [657, 0]
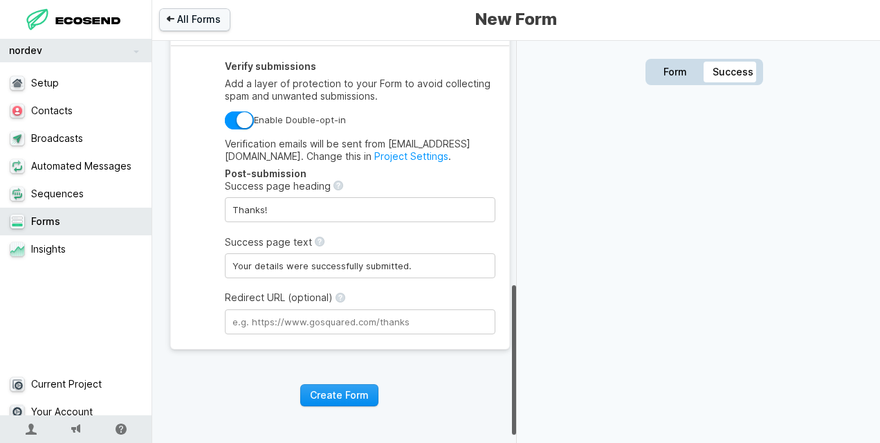
click at [347, 390] on button "Create Form" at bounding box center [339, 395] width 78 height 23
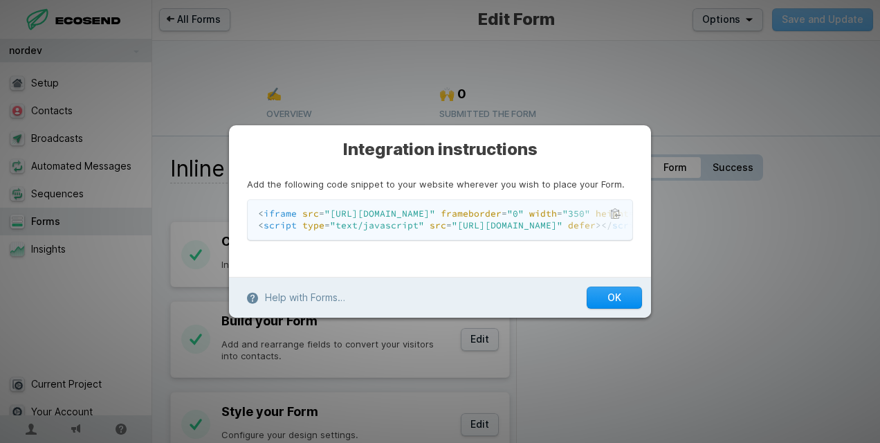
click at [598, 309] on button "OK" at bounding box center [614, 297] width 55 height 23
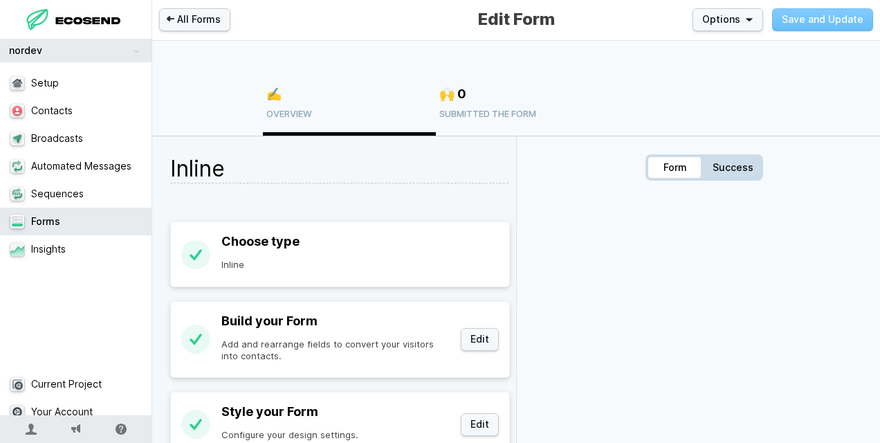
click at [756, 122] on header "✍️ Overview 🙌 0 Submitted the form" at bounding box center [516, 89] width 728 height 96
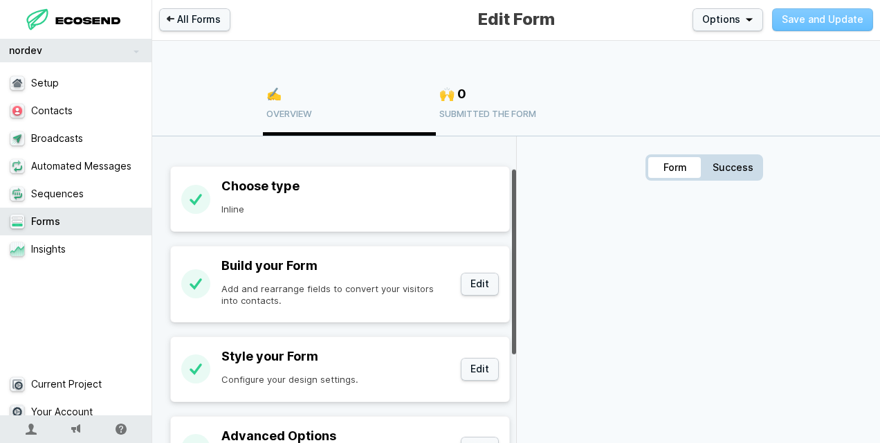
scroll to position [55, 0]
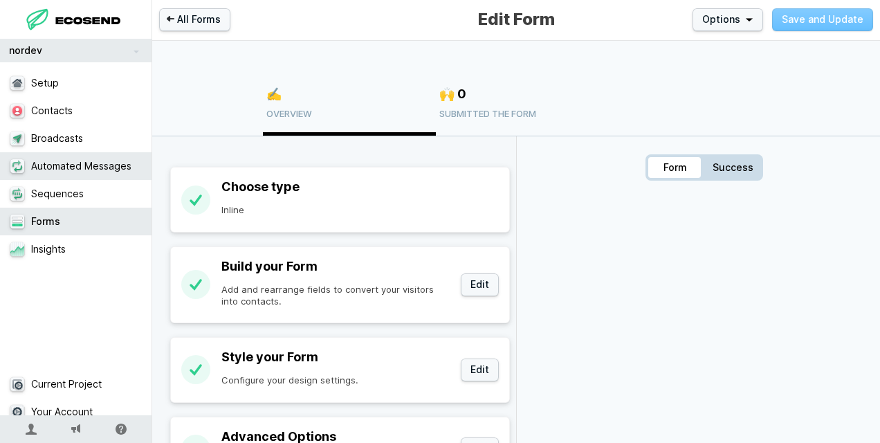
click at [71, 166] on link "Automated Messages" at bounding box center [81, 166] width 163 height 28
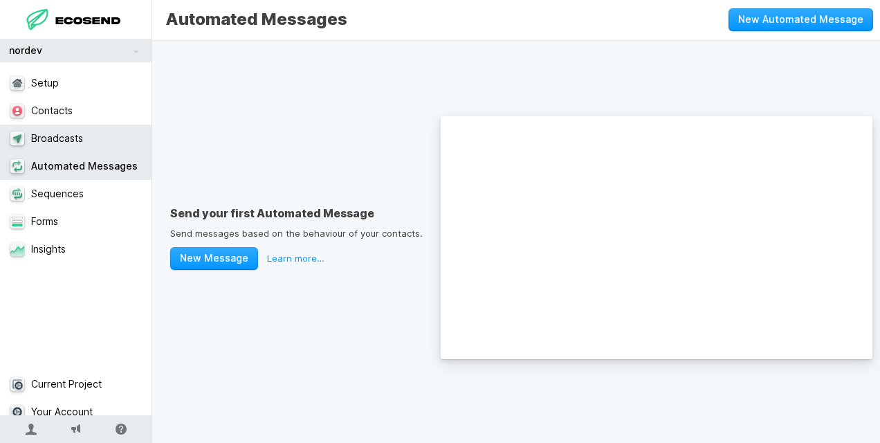
click at [62, 136] on link "Broadcasts" at bounding box center [81, 139] width 163 height 28
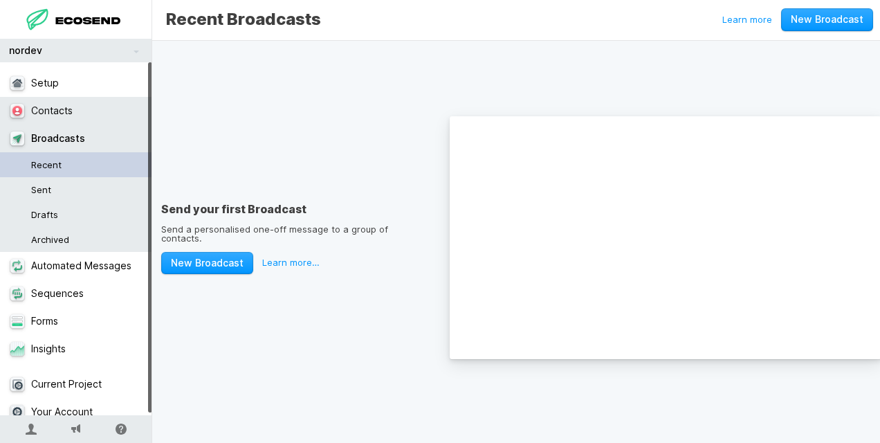
click at [59, 113] on link "Contacts" at bounding box center [81, 111] width 163 height 28
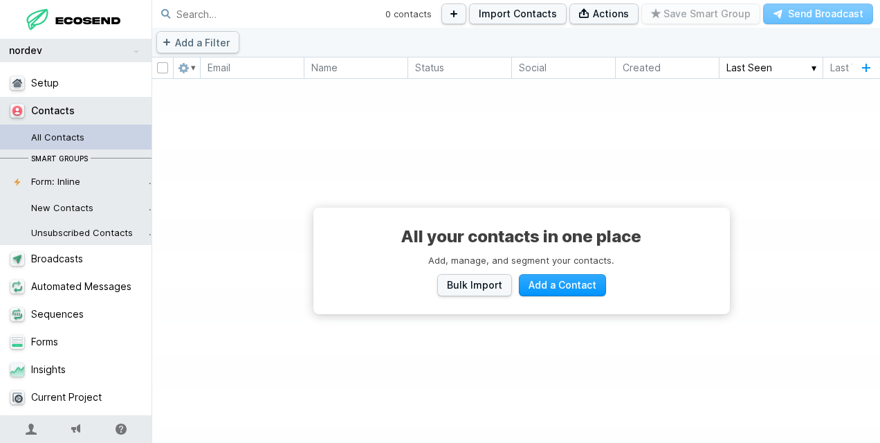
click at [217, 70] on div "Email" at bounding box center [252, 67] width 104 height 21
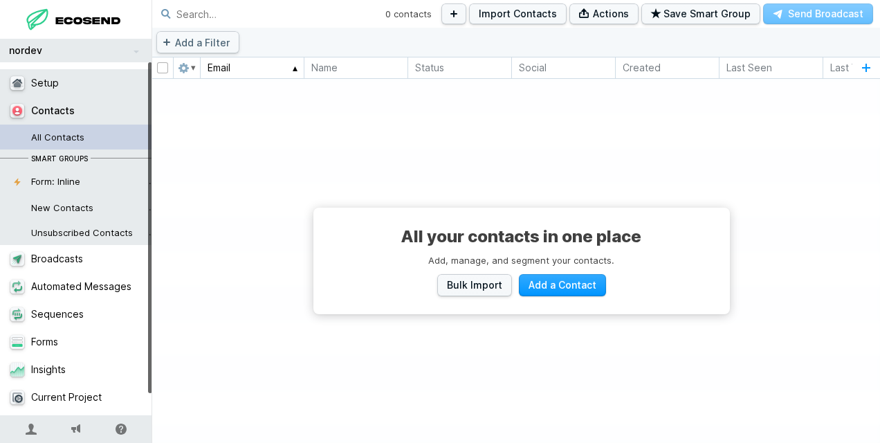
click at [46, 87] on link "Setup" at bounding box center [81, 83] width 163 height 28
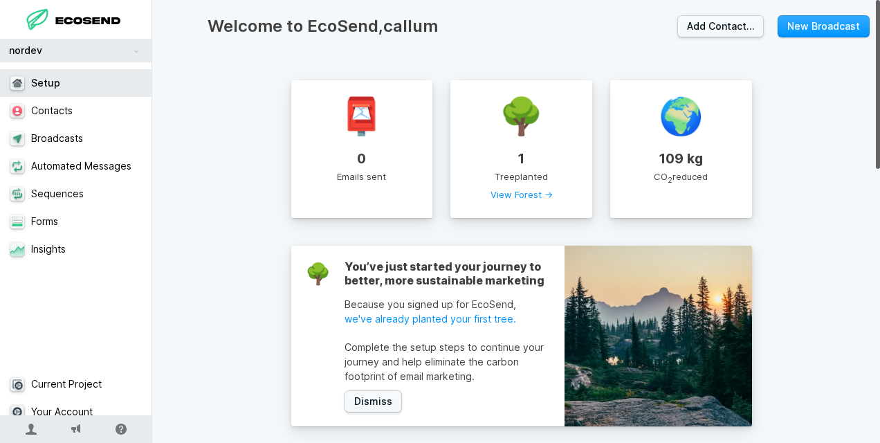
click at [361, 154] on div "📮 0 Emails sent" at bounding box center [362, 149] width 142 height 138
click at [7, 375] on icon at bounding box center [17, 385] width 21 height 21
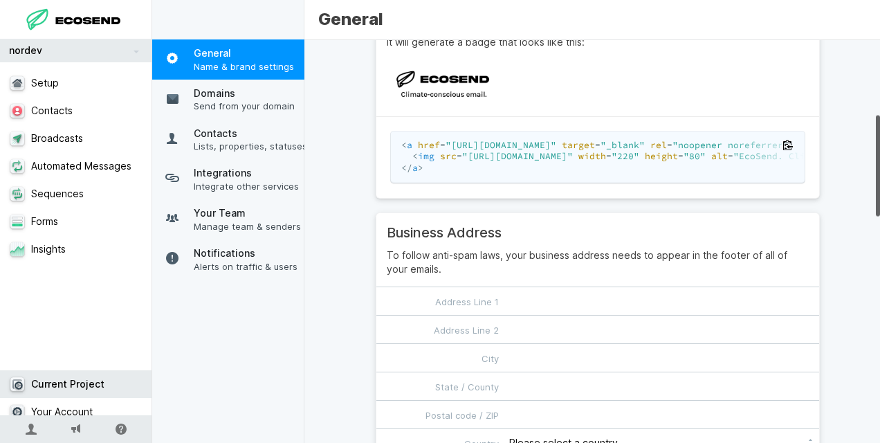
scroll to position [299, 0]
drag, startPoint x: 542, startPoint y: 198, endPoint x: 757, endPoint y: 174, distance: 215.9
click at [757, 174] on main "< a href = "[URL][DOMAIN_NAME]" target = "_blank" rel = "noopener noreferrer" >…" at bounding box center [597, 158] width 443 height 81
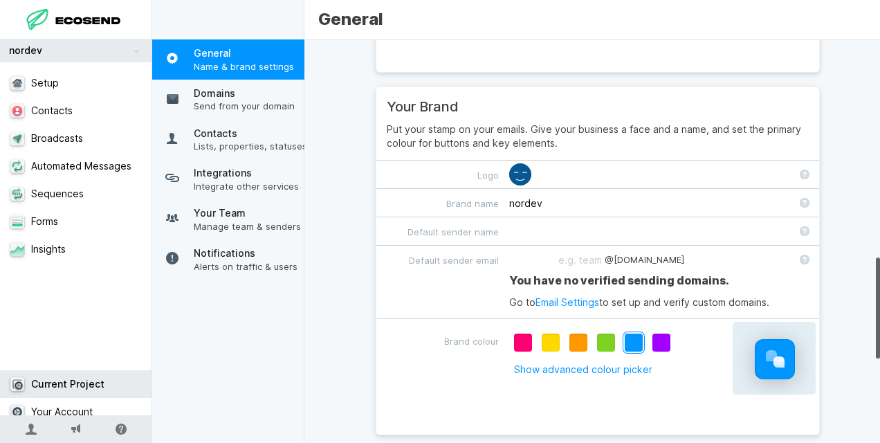
scroll to position [883, 0]
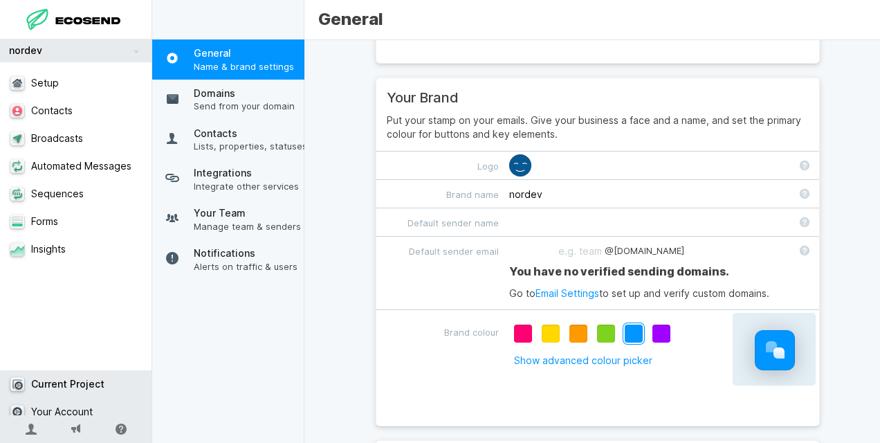
click at [56, 399] on link "Your Account" at bounding box center [81, 412] width 163 height 28
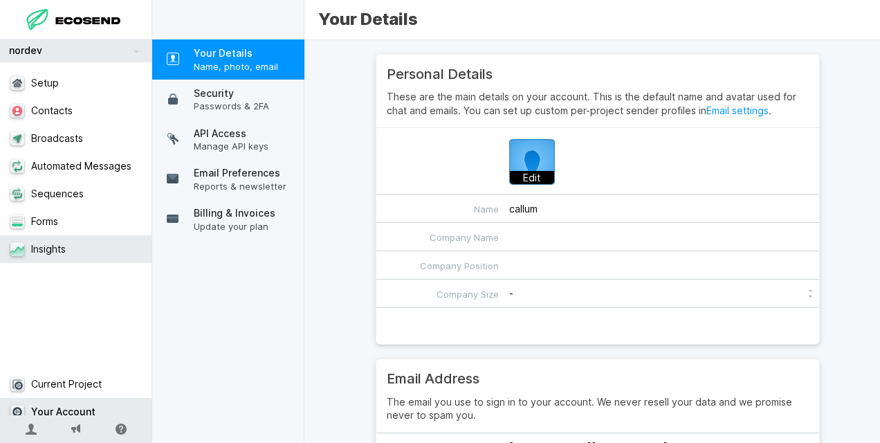
click at [57, 255] on link "Insights" at bounding box center [81, 249] width 163 height 28
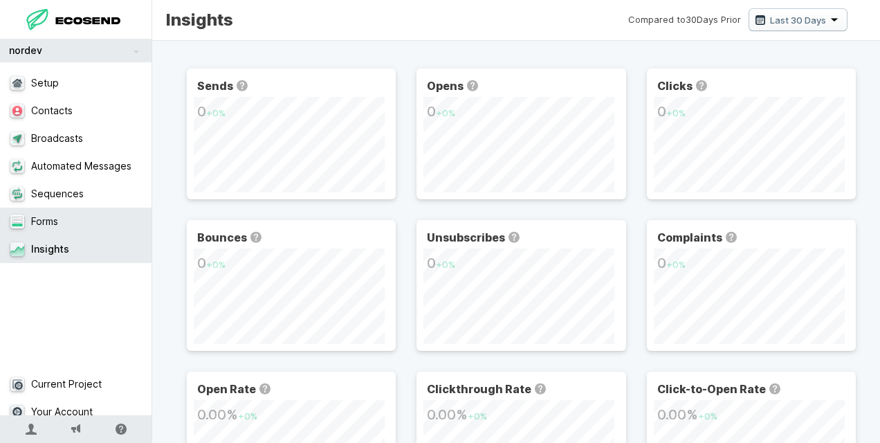
click at [57, 220] on link "Forms" at bounding box center [81, 222] width 163 height 28
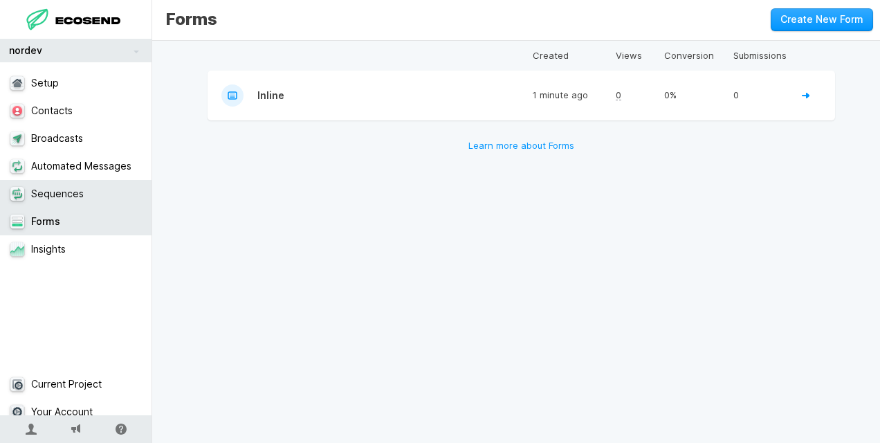
click at [61, 201] on link "Sequences" at bounding box center [81, 194] width 163 height 28
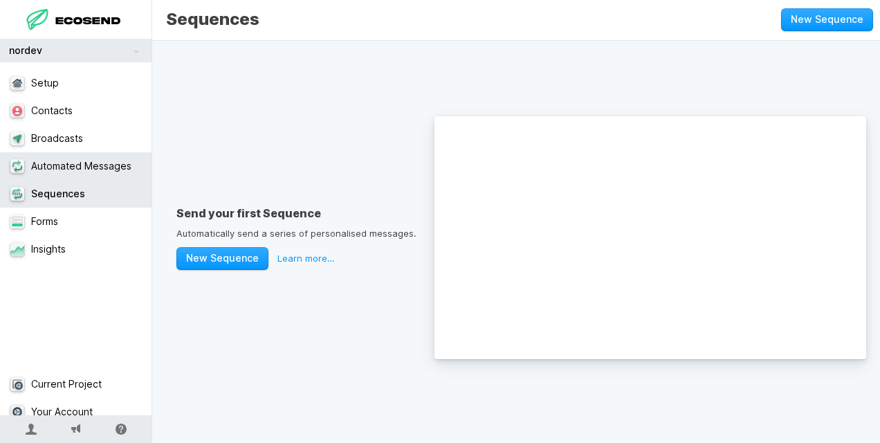
click at [73, 161] on link "Automated Messages" at bounding box center [81, 166] width 163 height 28
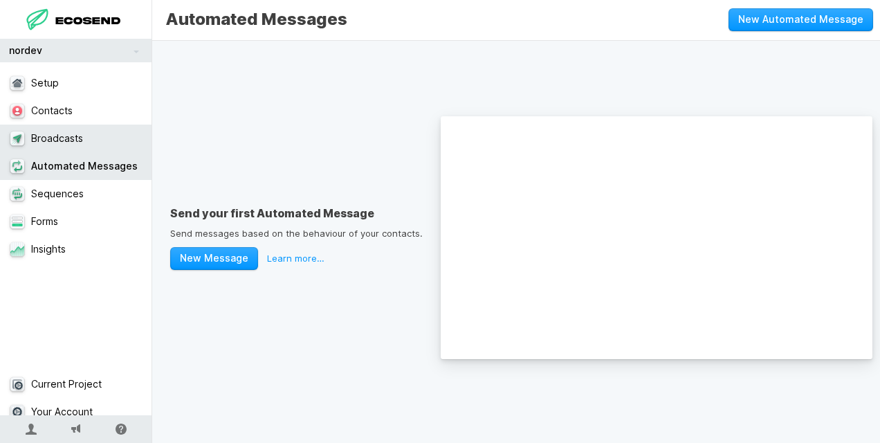
click at [55, 134] on link "Broadcasts" at bounding box center [81, 139] width 163 height 28
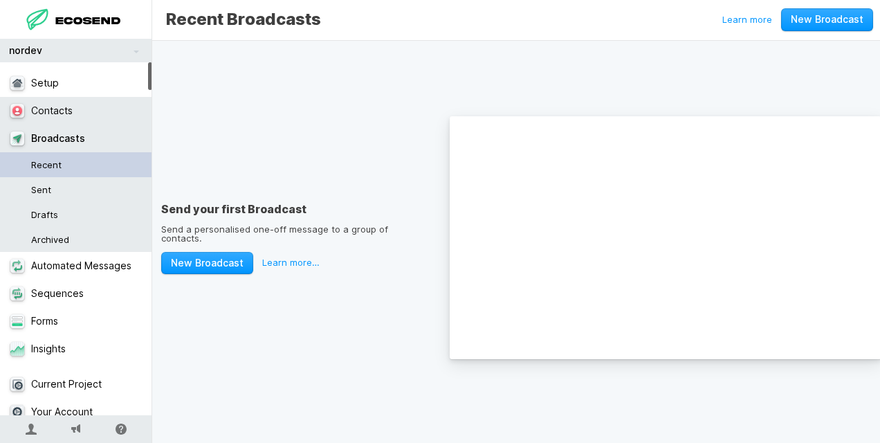
click at [71, 97] on link "Contacts" at bounding box center [81, 111] width 163 height 28
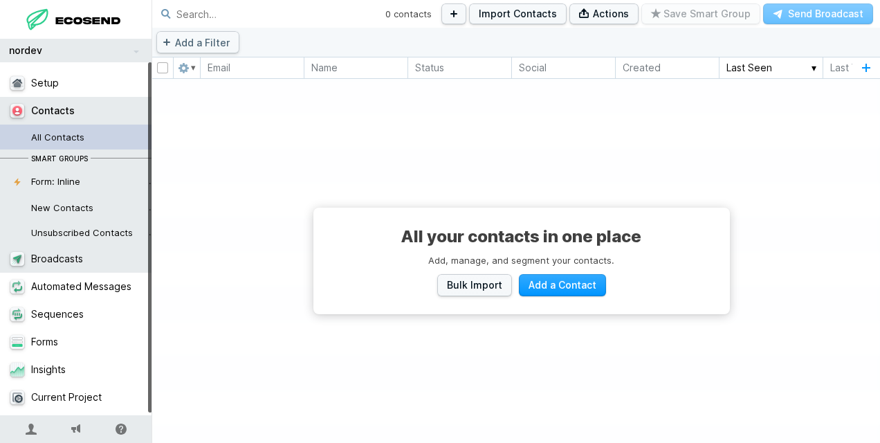
click at [61, 254] on link "Broadcasts" at bounding box center [81, 259] width 163 height 28
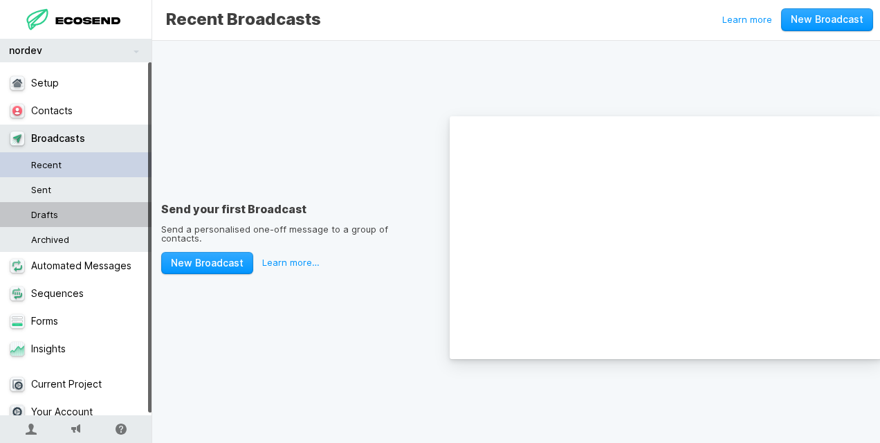
click at [53, 212] on link "Drafts" at bounding box center [81, 214] width 163 height 25
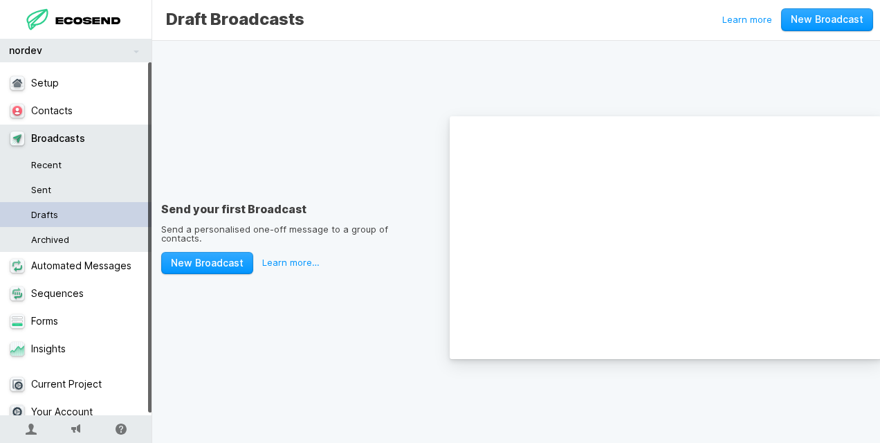
click at [53, 212] on link "Drafts" at bounding box center [81, 214] width 163 height 25
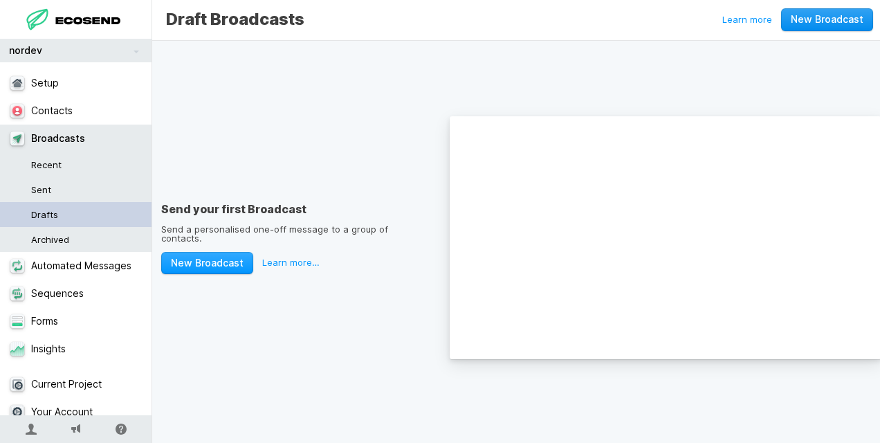
click at [823, 28] on link "New Broadcast" at bounding box center [827, 19] width 92 height 23
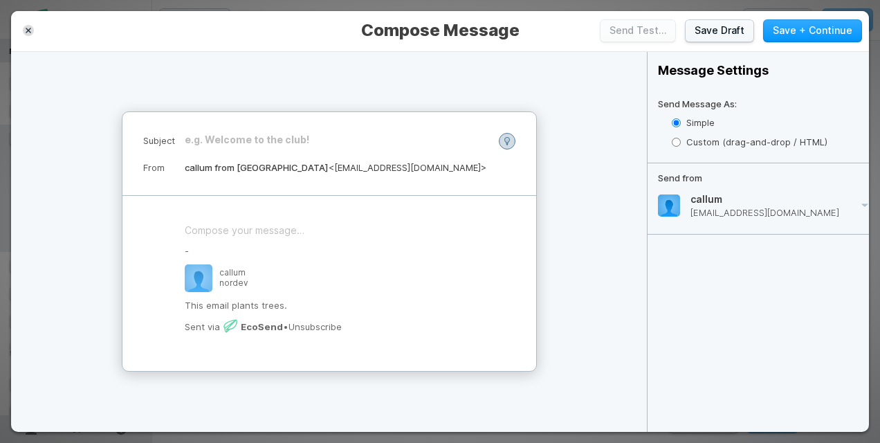
click at [689, 140] on label "Custom (drag-and-drop / HTML)" at bounding box center [771, 143] width 198 height 20
click at [681, 140] on input "Custom (drag-and-drop / HTML)" at bounding box center [676, 142] width 9 height 9
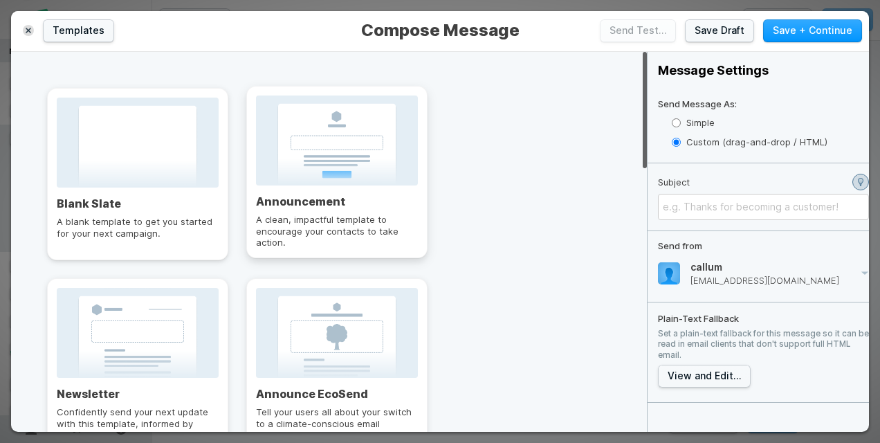
click at [298, 220] on p "A clean, impactful template to encourage your contacts to take action." at bounding box center [337, 236] width 162 height 44
